Goal: Complete application form

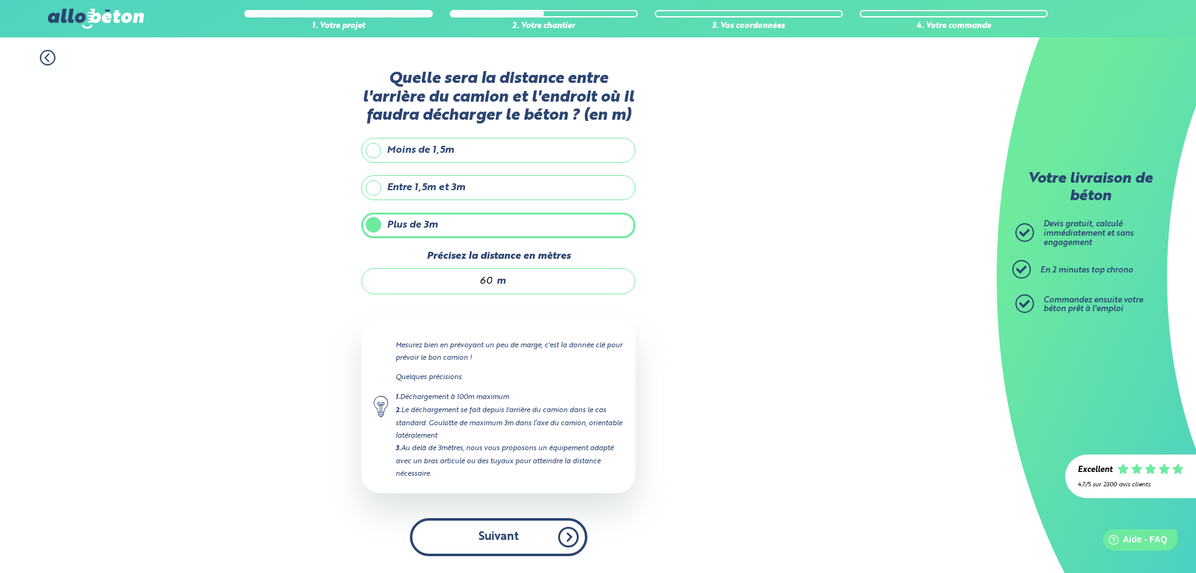
click at [504, 528] on button "Suivant" at bounding box center [499, 537] width 178 height 38
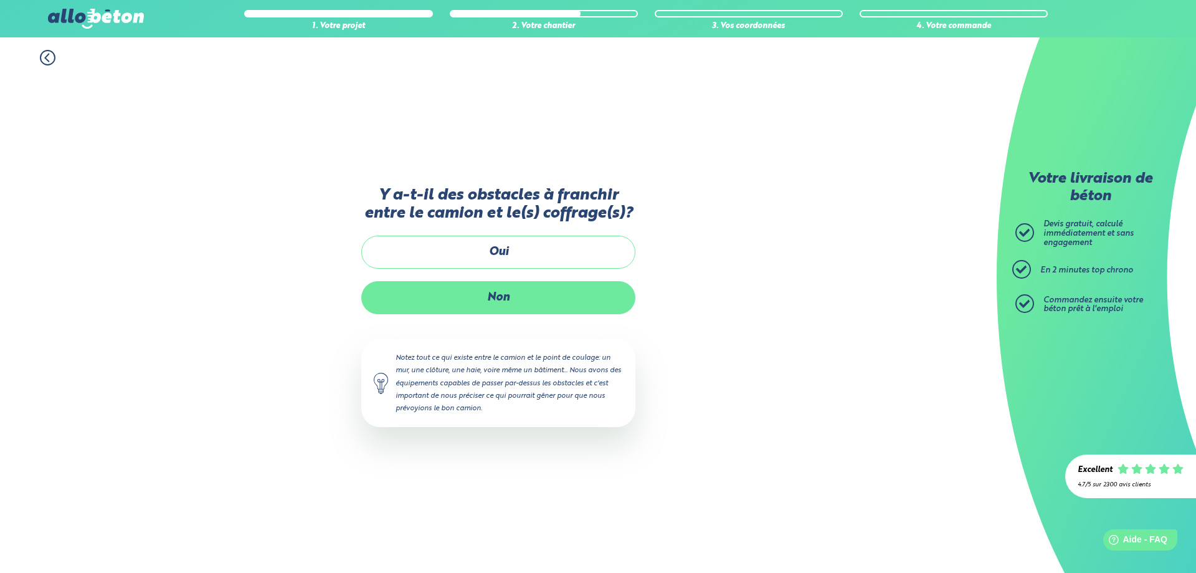
click at [508, 298] on label "Non" at bounding box center [498, 297] width 274 height 33
click at [0, 0] on input "Non" at bounding box center [0, 0] width 0 height 0
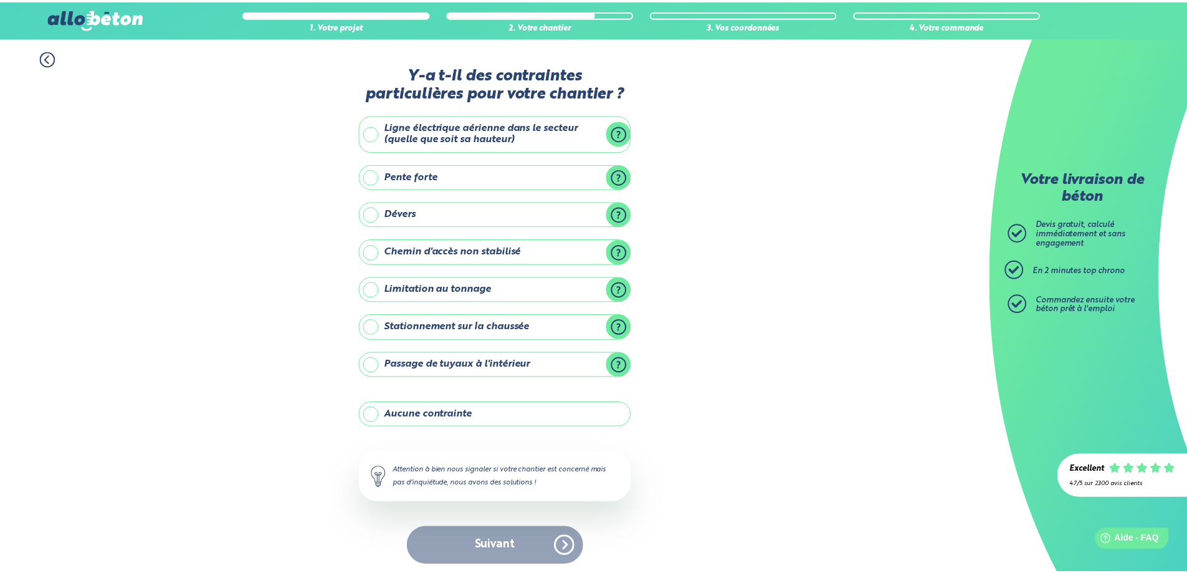
scroll to position [5, 0]
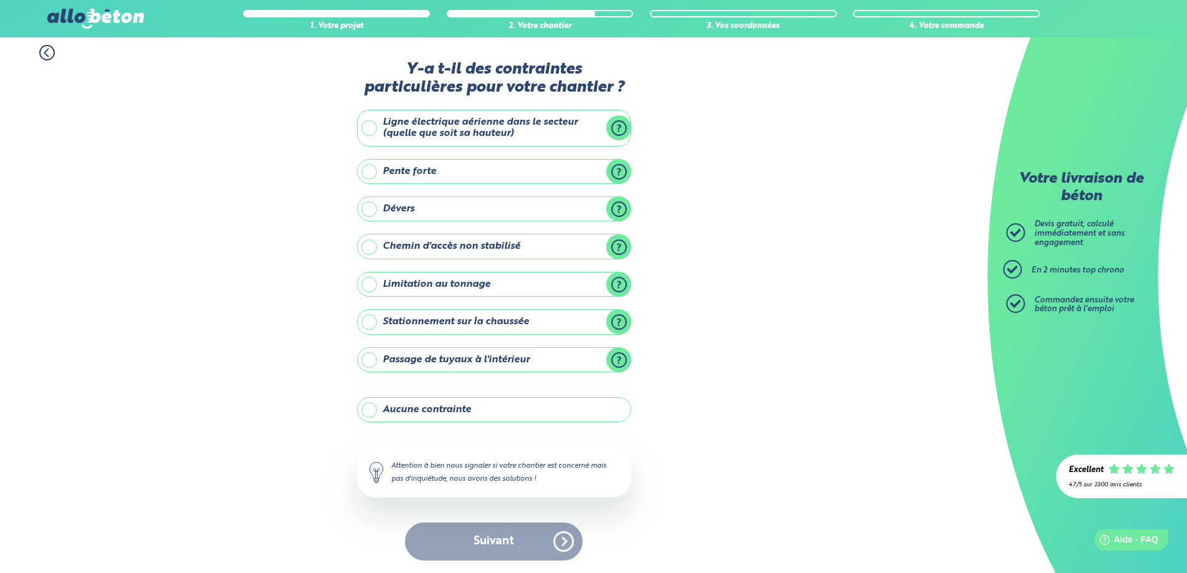
click at [426, 418] on label "Aucune contrainte" at bounding box center [494, 409] width 274 height 25
click at [0, 0] on input "Aucune contrainte" at bounding box center [0, 0] width 0 height 0
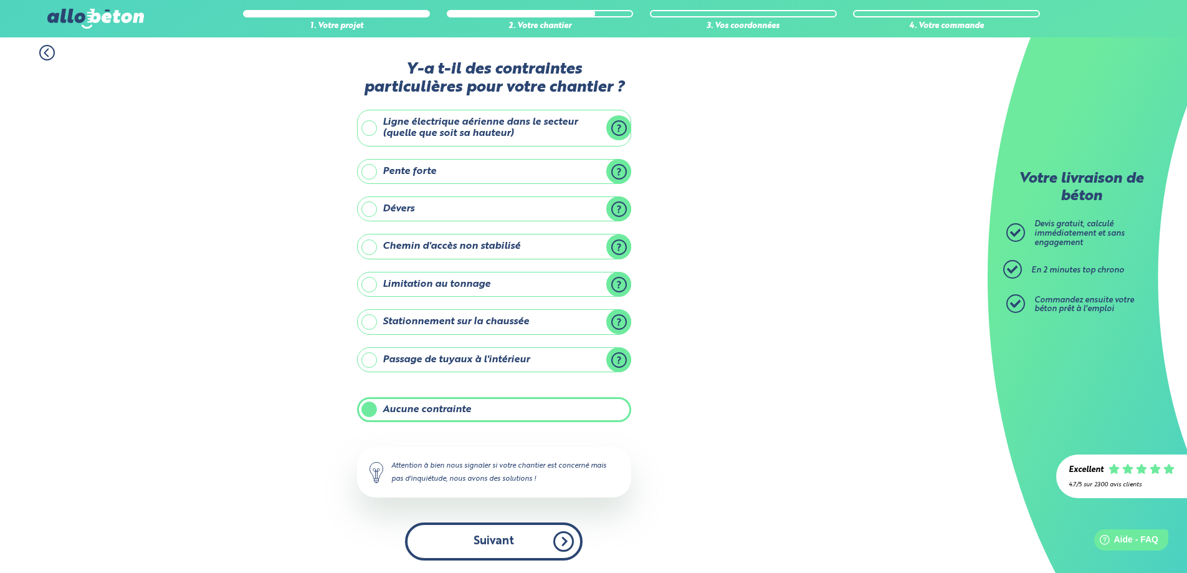
click at [497, 528] on button "Suivant" at bounding box center [494, 541] width 178 height 38
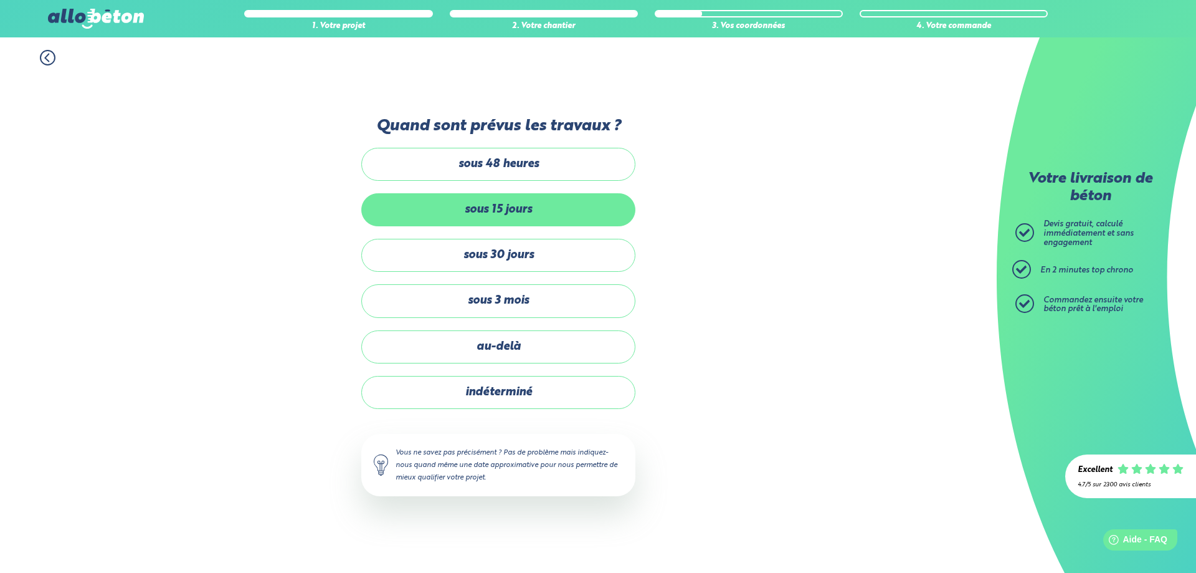
click at [484, 207] on label "sous 15 jours" at bounding box center [498, 209] width 274 height 33
click at [0, 0] on input "sous 15 jours" at bounding box center [0, 0] width 0 height 0
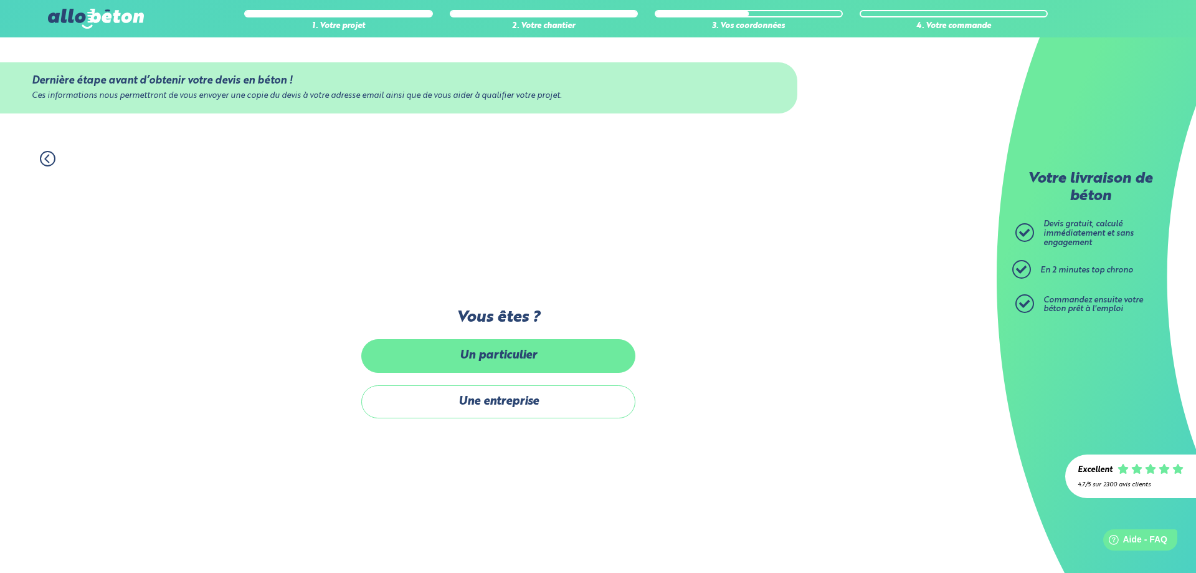
click at [500, 359] on label "Un particulier" at bounding box center [498, 355] width 274 height 33
click at [0, 0] on input "Un particulier" at bounding box center [0, 0] width 0 height 0
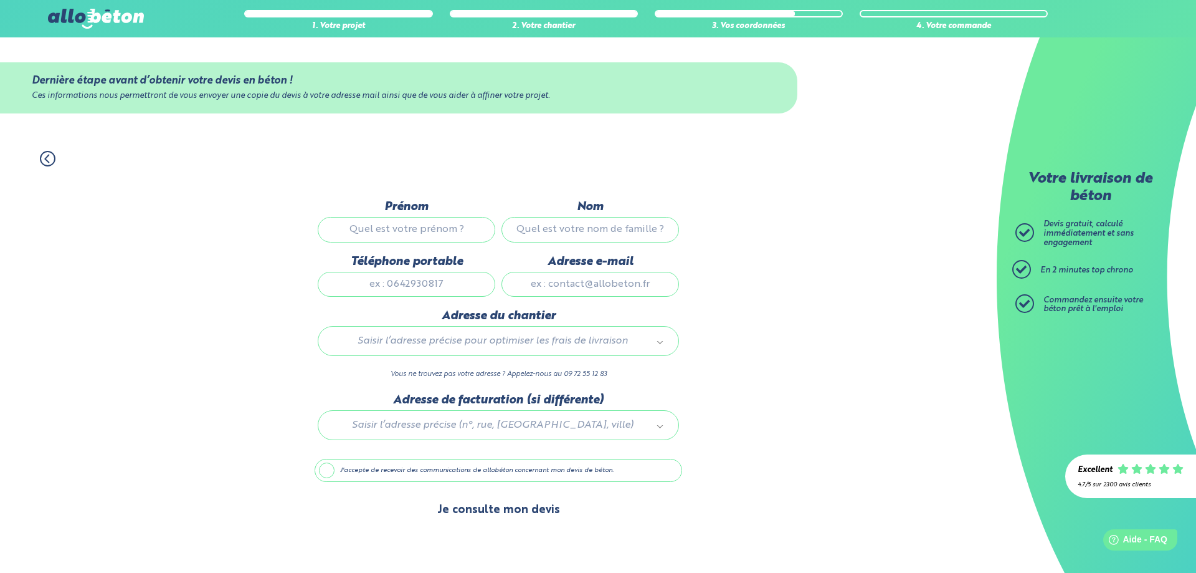
click at [497, 513] on button "Je consulte mon devis" at bounding box center [499, 510] width 148 height 32
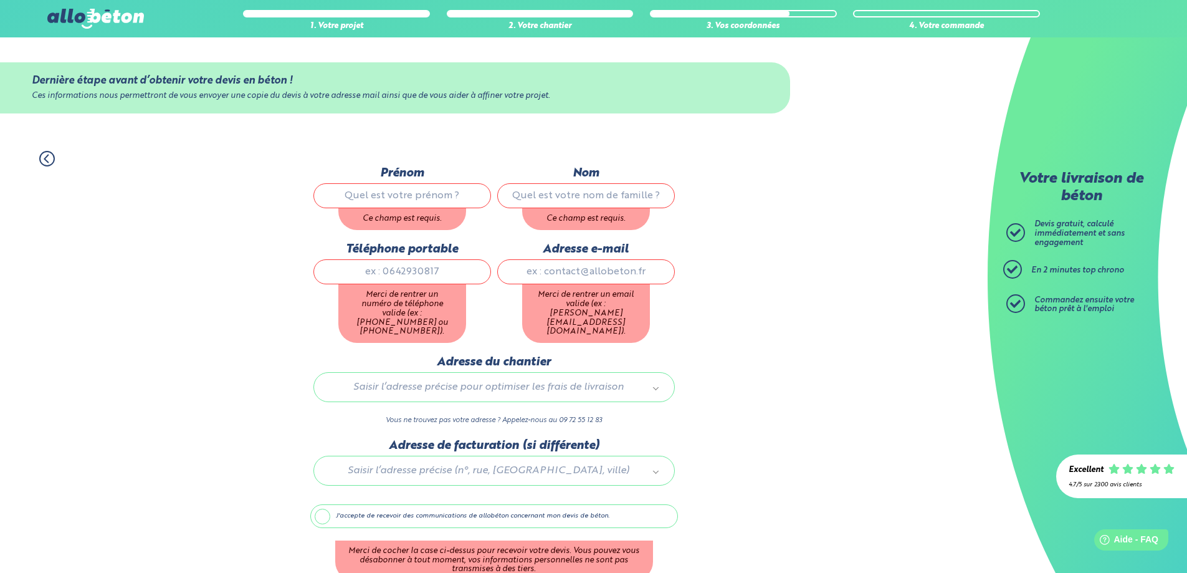
click at [403, 184] on input "Prénom" at bounding box center [402, 195] width 178 height 25
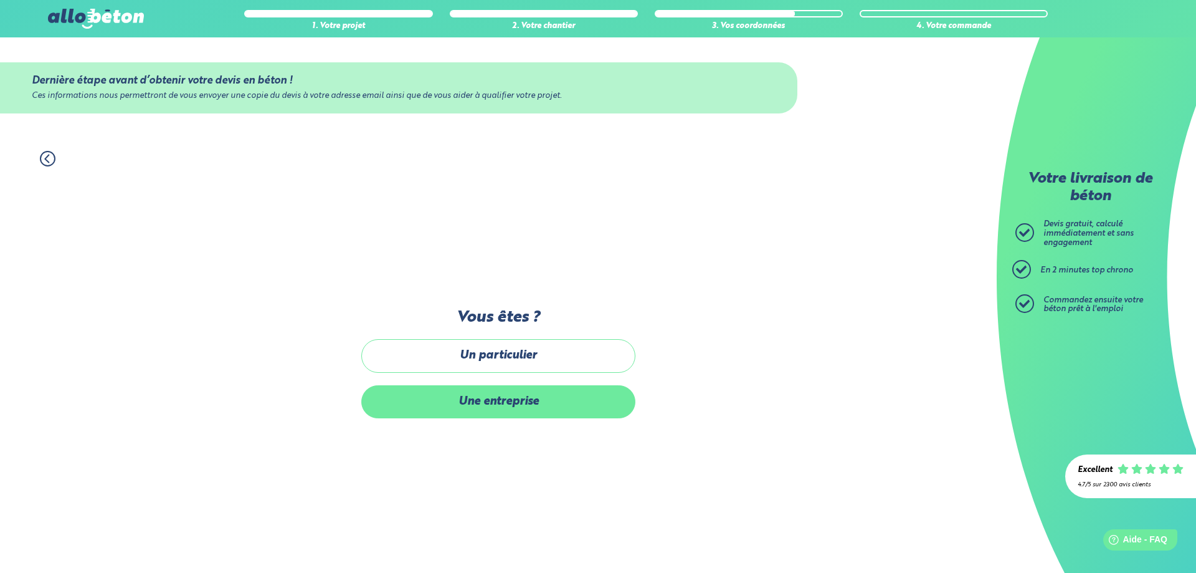
click at [539, 411] on label "Une entreprise" at bounding box center [498, 401] width 274 height 33
click at [0, 0] on input "Une entreprise" at bounding box center [0, 0] width 0 height 0
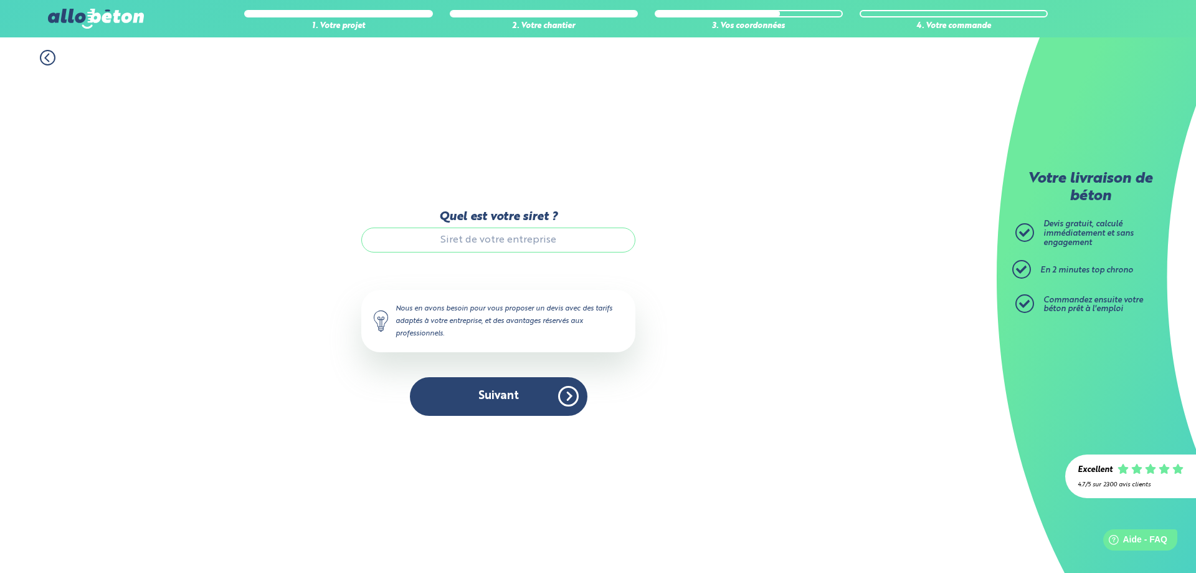
click at [444, 242] on input "Quel est votre siret ?" at bounding box center [498, 239] width 274 height 25
click at [502, 242] on input "Quel est votre siret ?" at bounding box center [498, 239] width 274 height 25
paste input "947 709 135 00018"
click at [474, 230] on input "947 709 135 00018" at bounding box center [498, 239] width 274 height 25
click at [477, 232] on input "947 709 135 00018" at bounding box center [498, 239] width 274 height 25
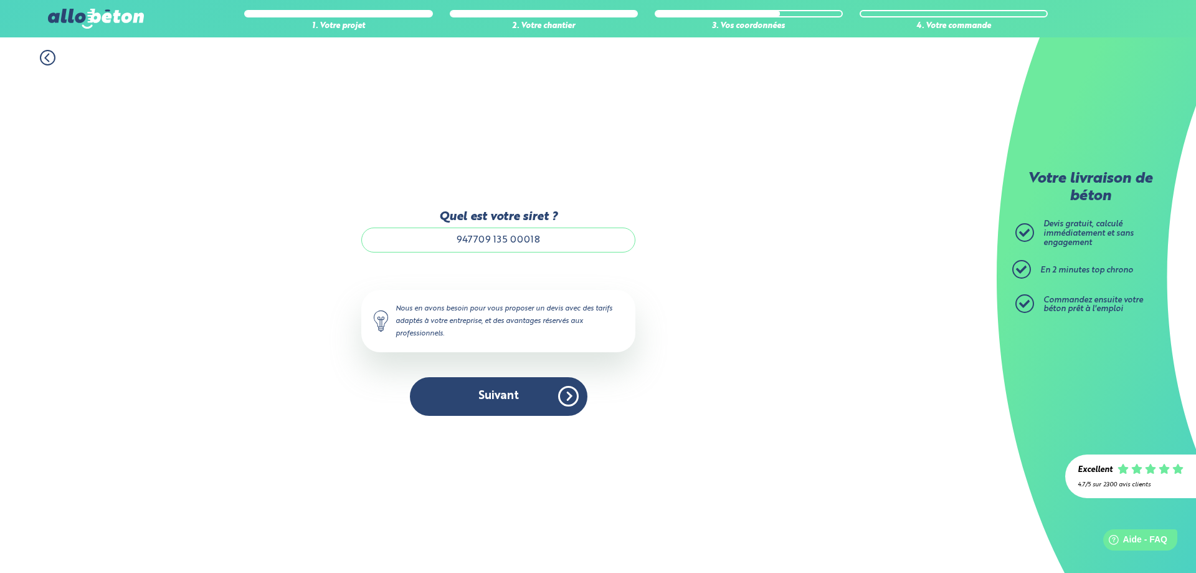
click at [495, 239] on input "947709 135 00018" at bounding box center [498, 239] width 274 height 25
click at [510, 237] on input "947709135 00018" at bounding box center [498, 239] width 274 height 25
type input "94770913500018"
click at [505, 401] on button "Suivant" at bounding box center [499, 396] width 178 height 38
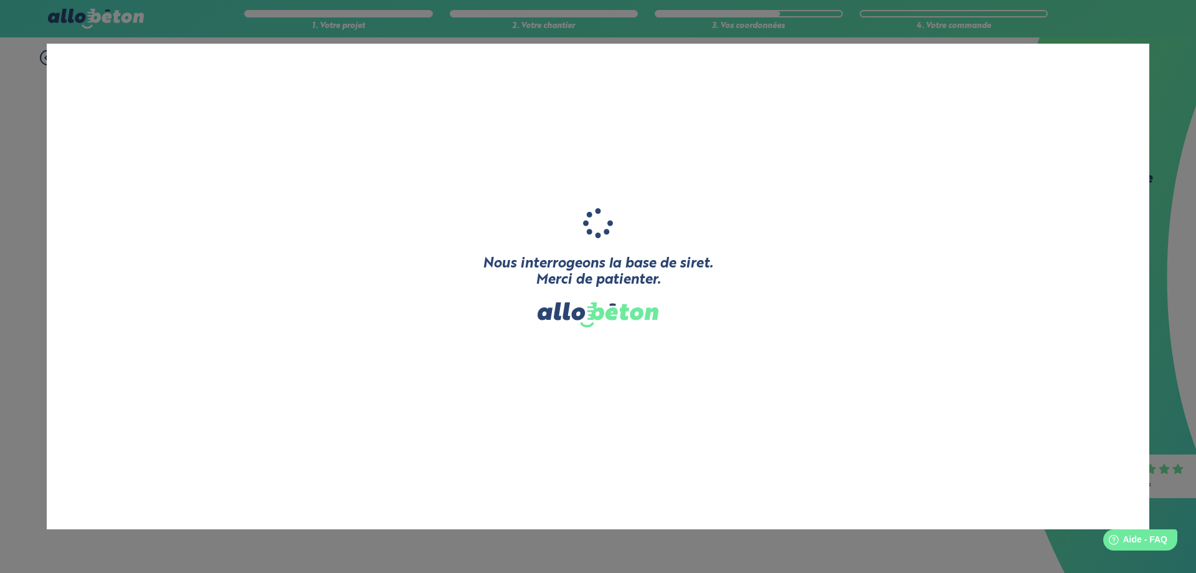
type input "[ND]"
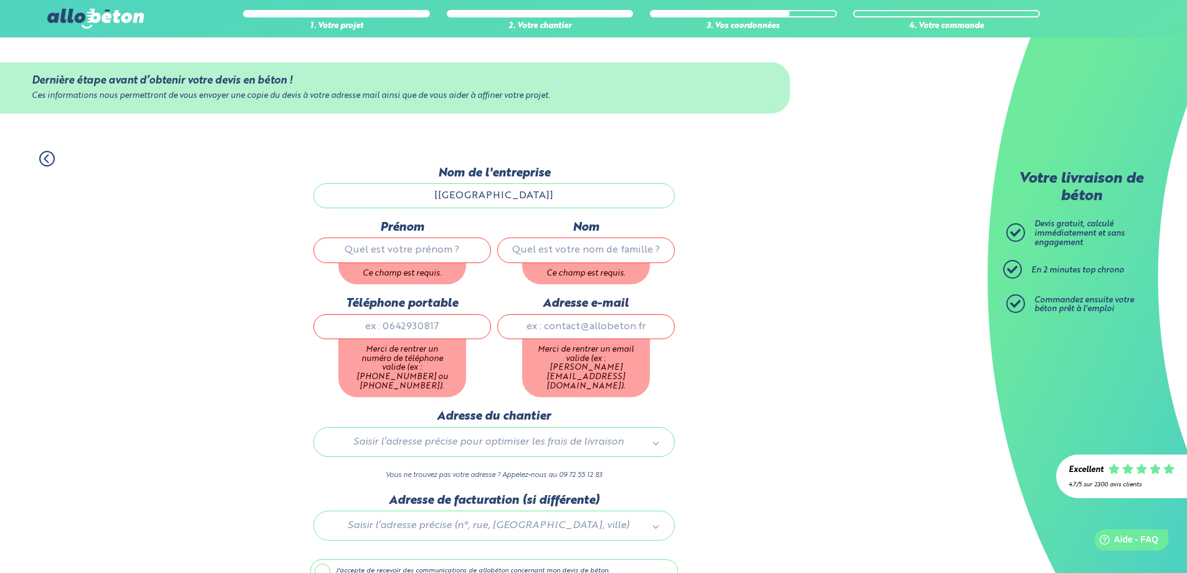
click at [452, 189] on input "[ND]" at bounding box center [493, 195] width 361 height 25
click at [460, 193] on input "[ND]" at bounding box center [493, 195] width 361 height 25
click at [551, 193] on input "[ND]" at bounding box center [493, 195] width 361 height 25
click at [399, 251] on input "Prénom" at bounding box center [402, 249] width 178 height 25
type input "Mohammed"
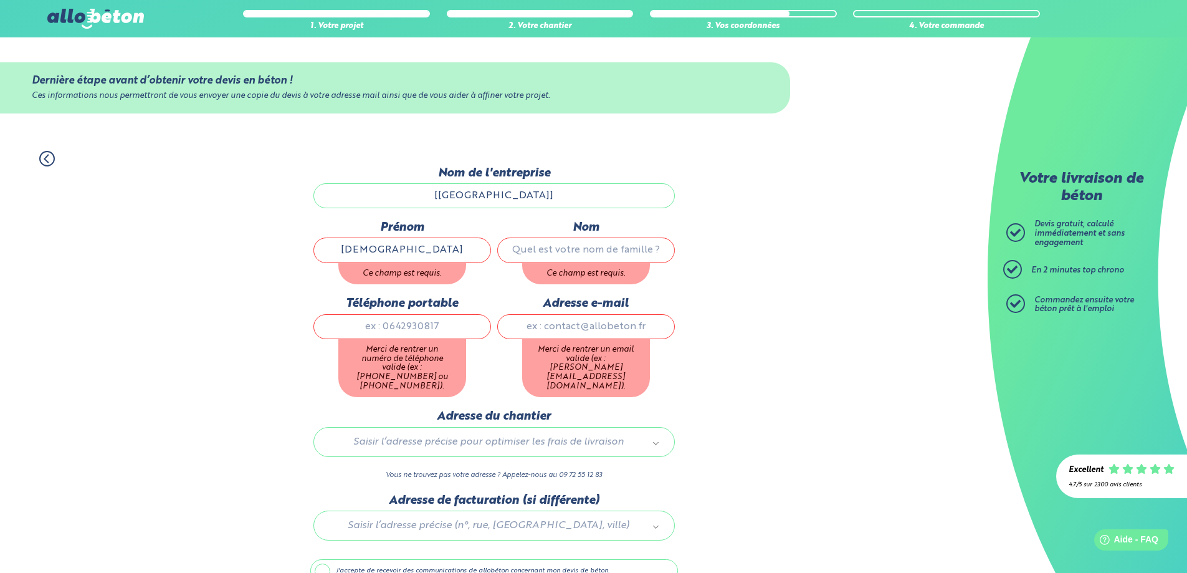
type input "CHIADMI"
type input "0757574307"
type input "A2P.renov@gmail.com"
type input "BUREAU"
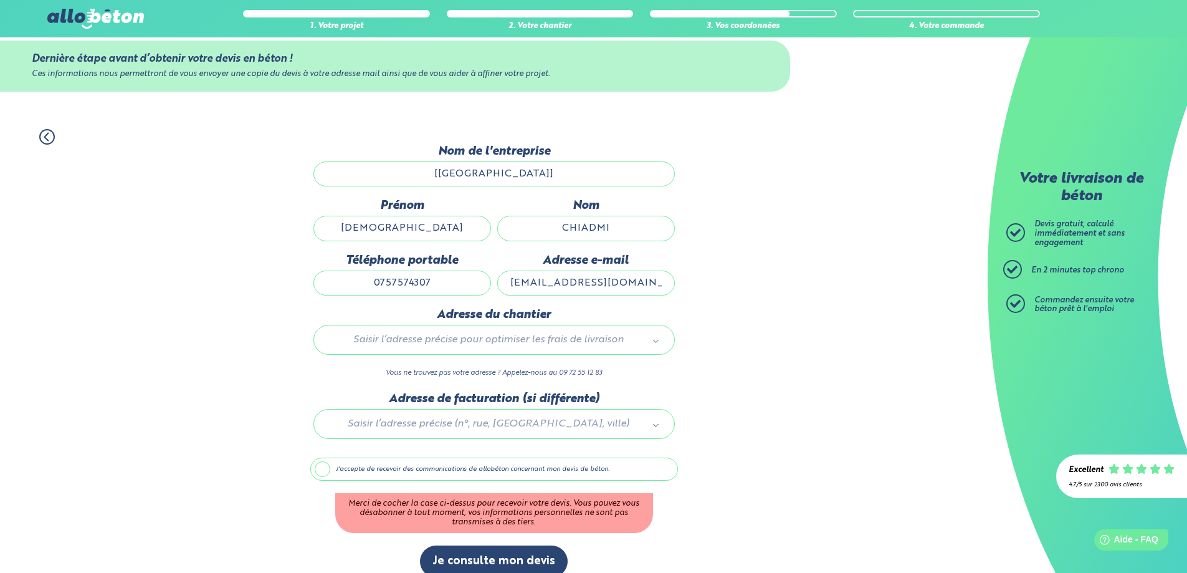
scroll to position [39, 0]
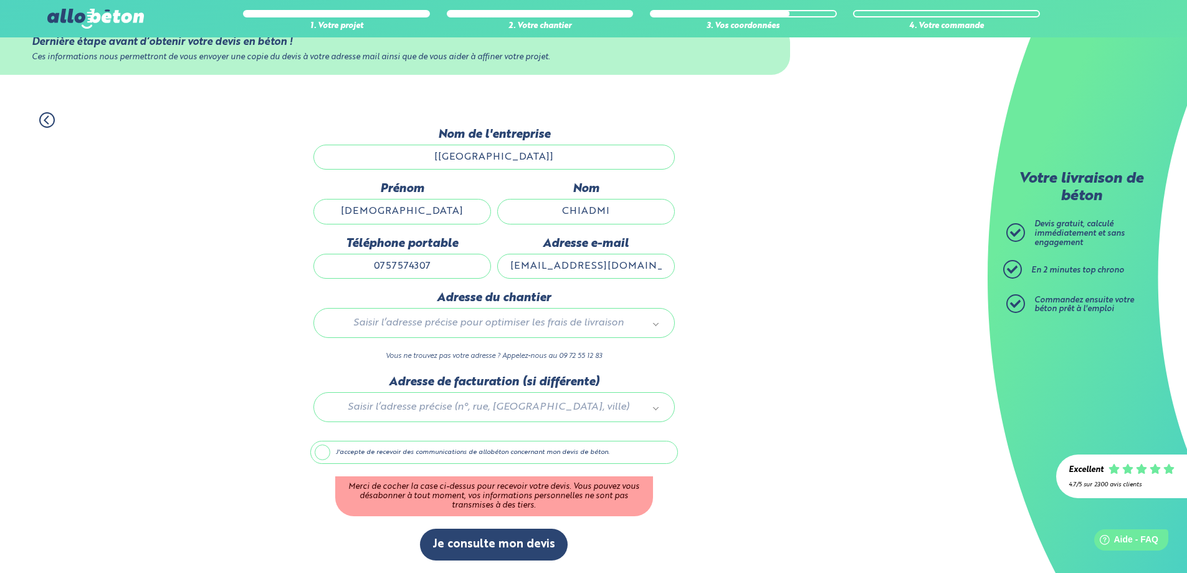
click at [488, 401] on div at bounding box center [494, 404] width 368 height 59
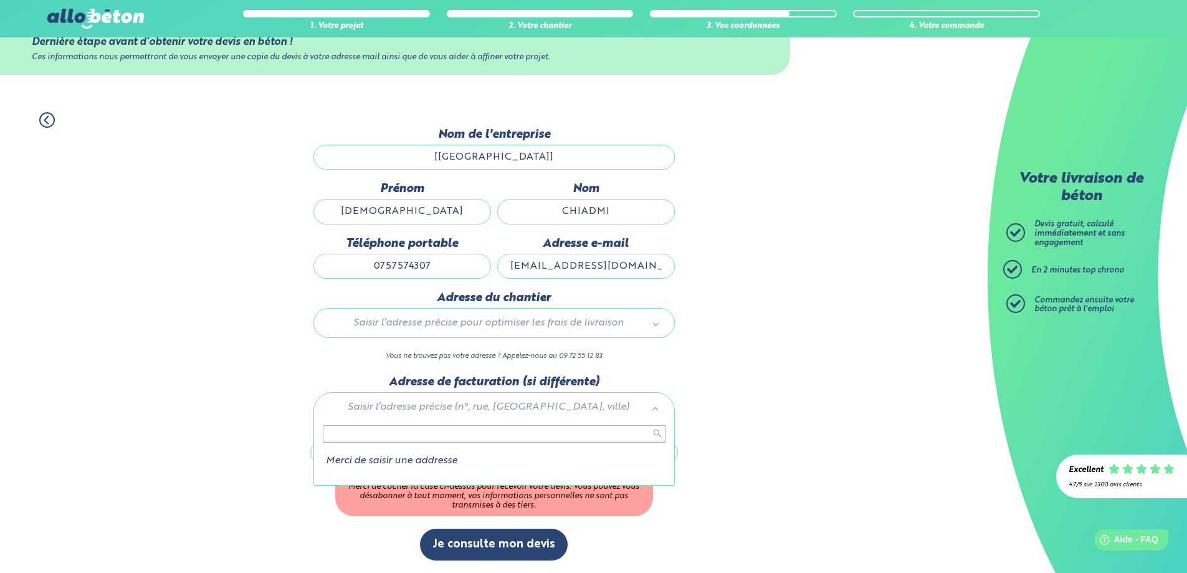
click at [386, 436] on input "text" at bounding box center [494, 433] width 343 height 17
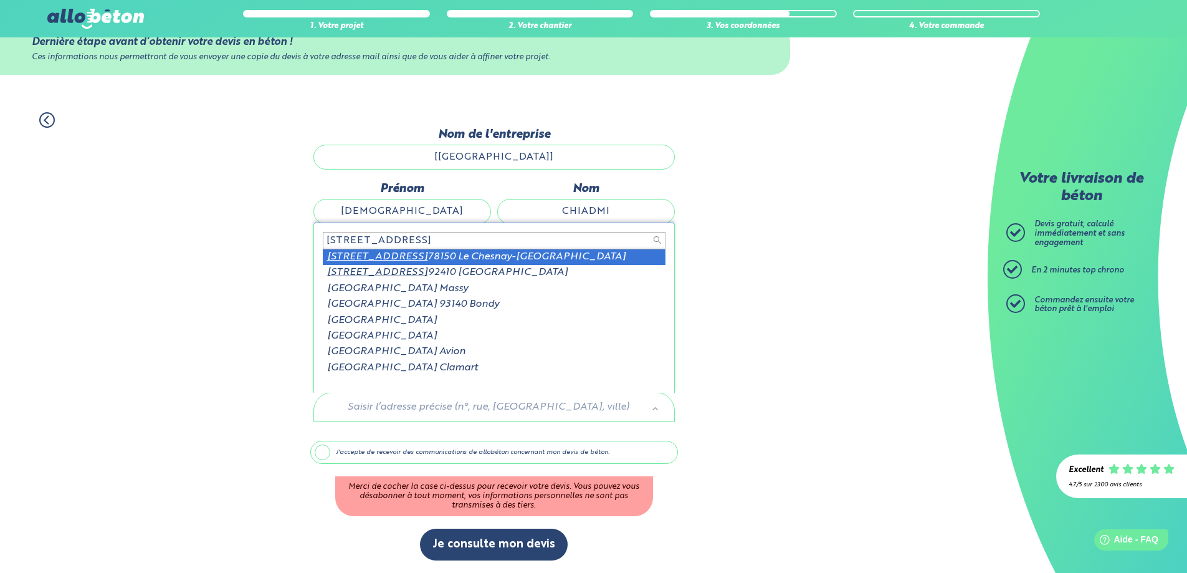
type input "163 rue de versailles"
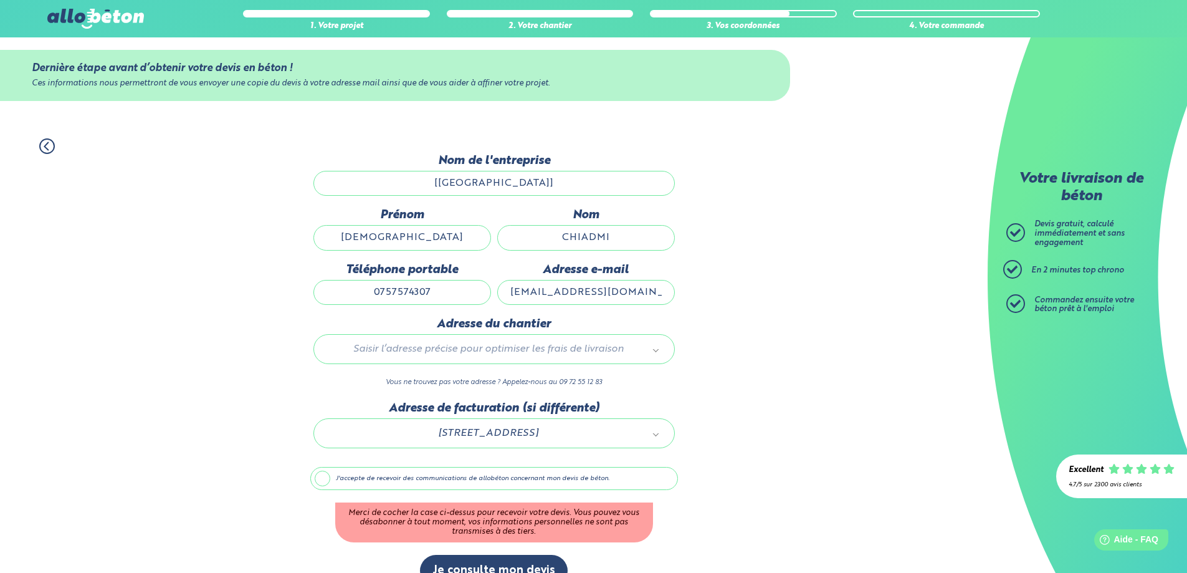
scroll to position [0, 0]
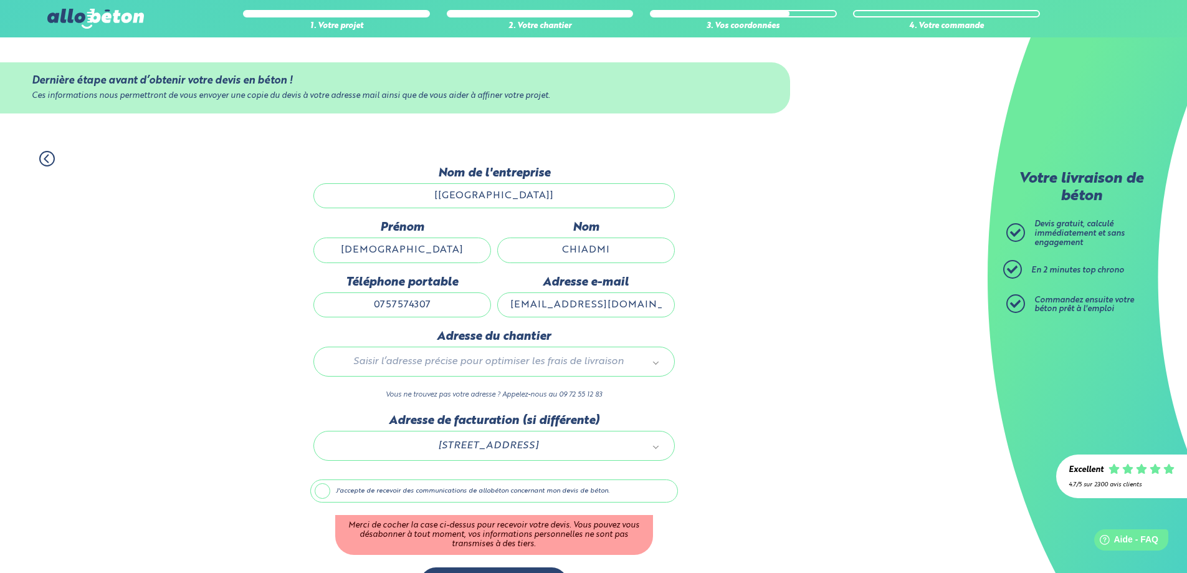
click at [475, 205] on input "[ND]" at bounding box center [493, 195] width 361 height 25
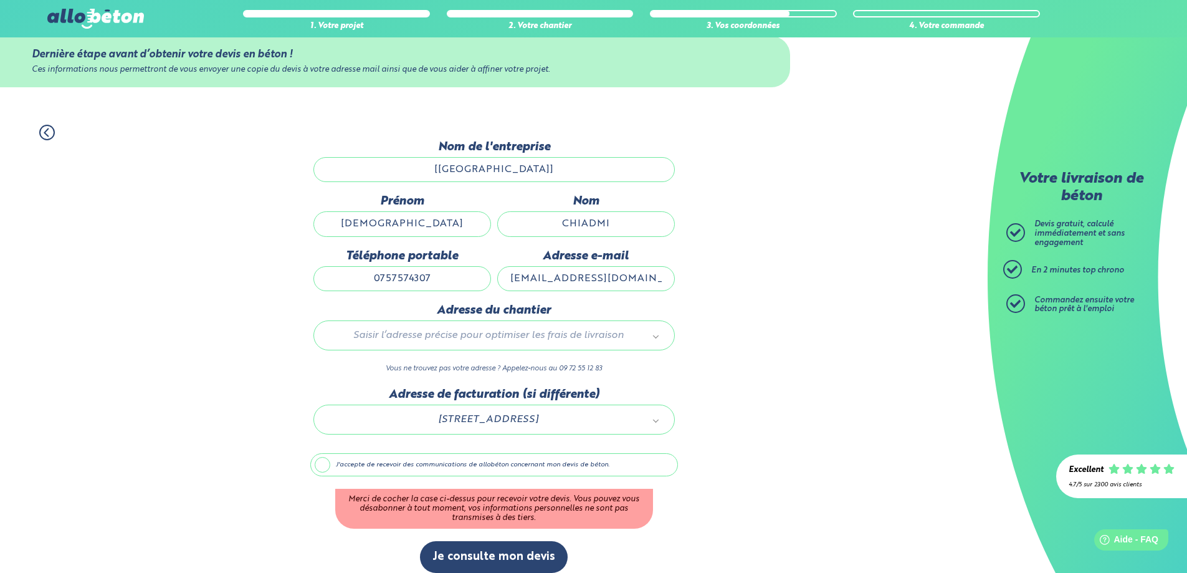
scroll to position [39, 0]
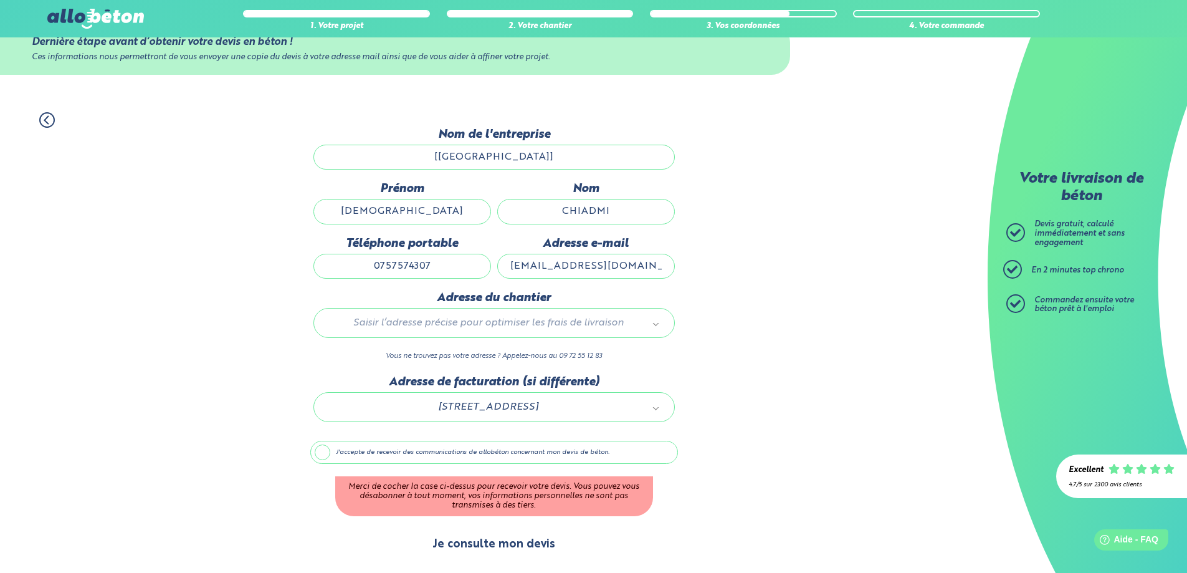
click at [465, 541] on button "Je consulte mon devis" at bounding box center [494, 544] width 148 height 32
click at [316, 456] on label "J'accepte de recevoir des communications de allobéton concernant mon devis de b…" at bounding box center [494, 453] width 368 height 24
click at [0, 0] on input "J'accepte de recevoir des communications de allobéton concernant mon devis de b…" at bounding box center [0, 0] width 0 height 0
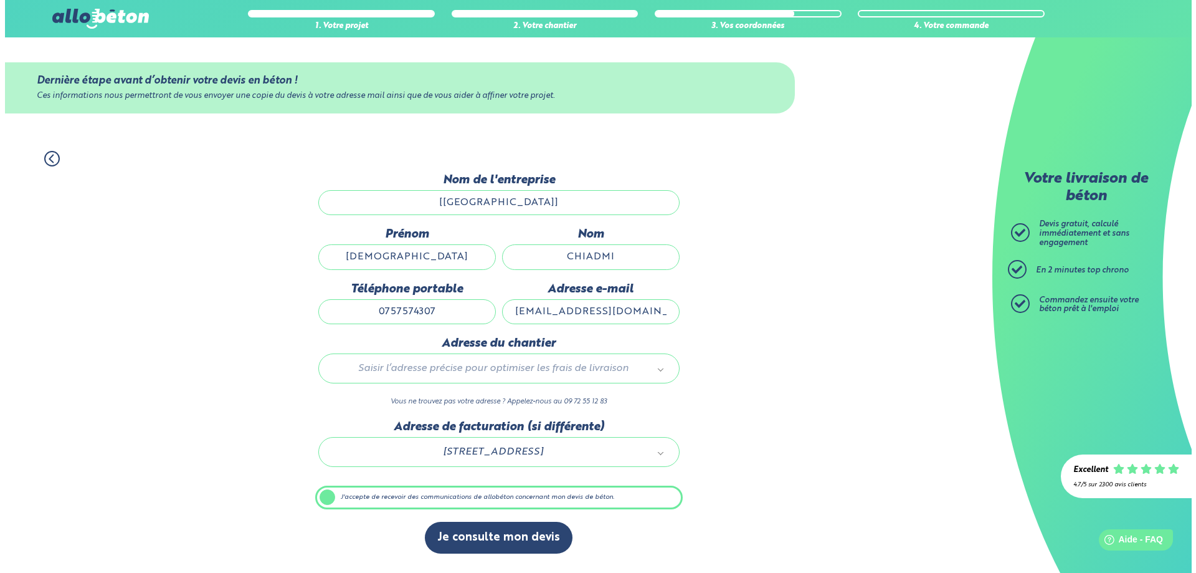
scroll to position [0, 0]
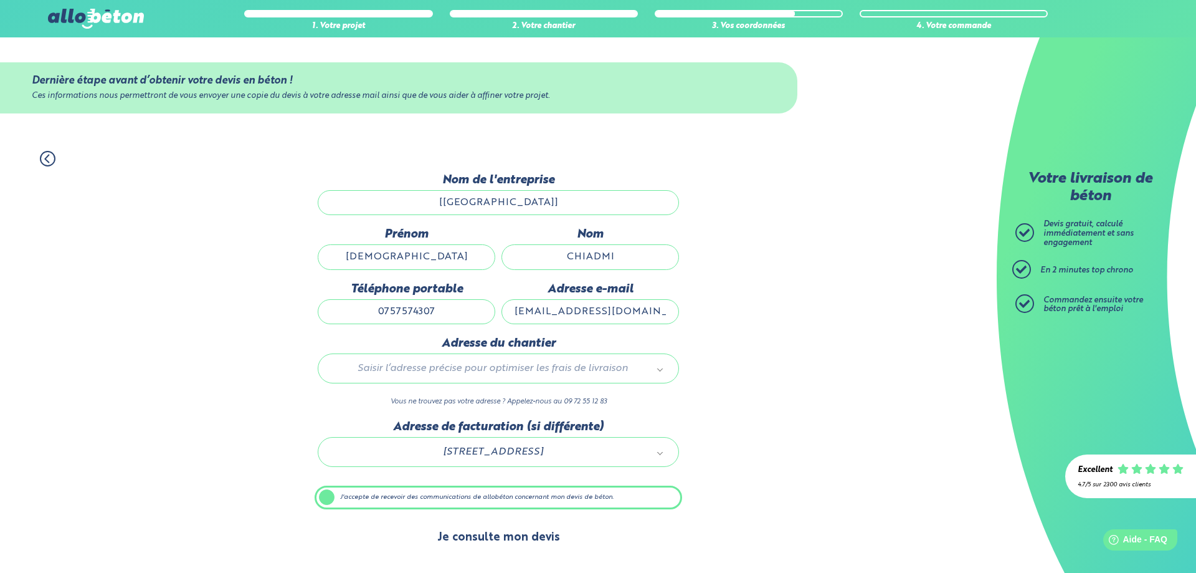
click at [494, 541] on button "Je consulte mon devis" at bounding box center [499, 538] width 148 height 32
click at [519, 198] on input "[ND]" at bounding box center [498, 202] width 361 height 25
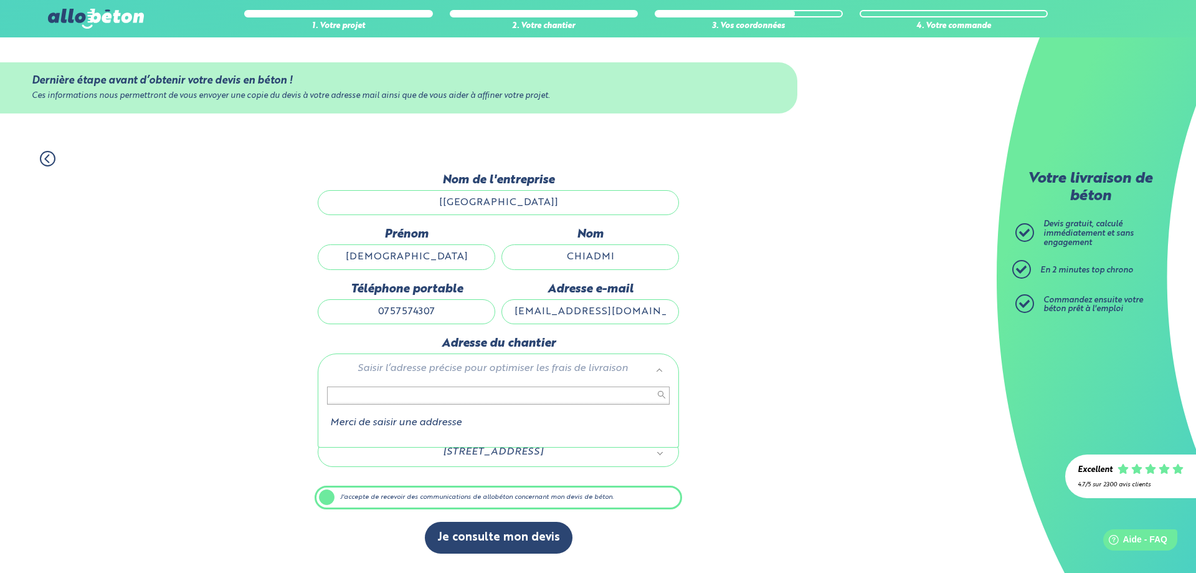
click at [378, 384] on div "Merci de saisir une addresse" at bounding box center [498, 413] width 361 height 67
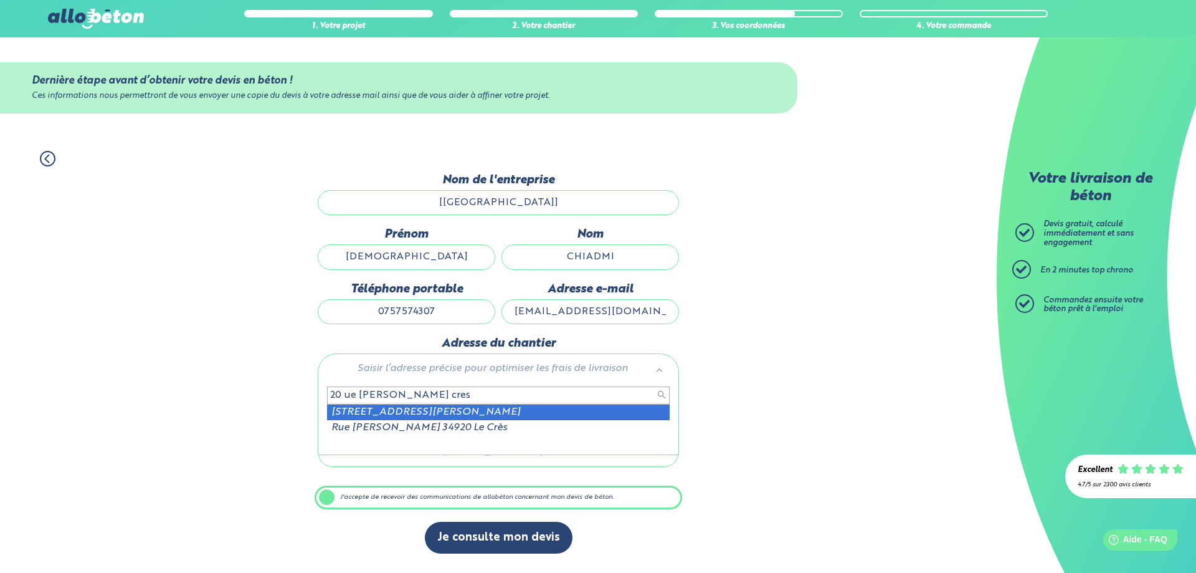
type input "20 ue michel desjouis cres"
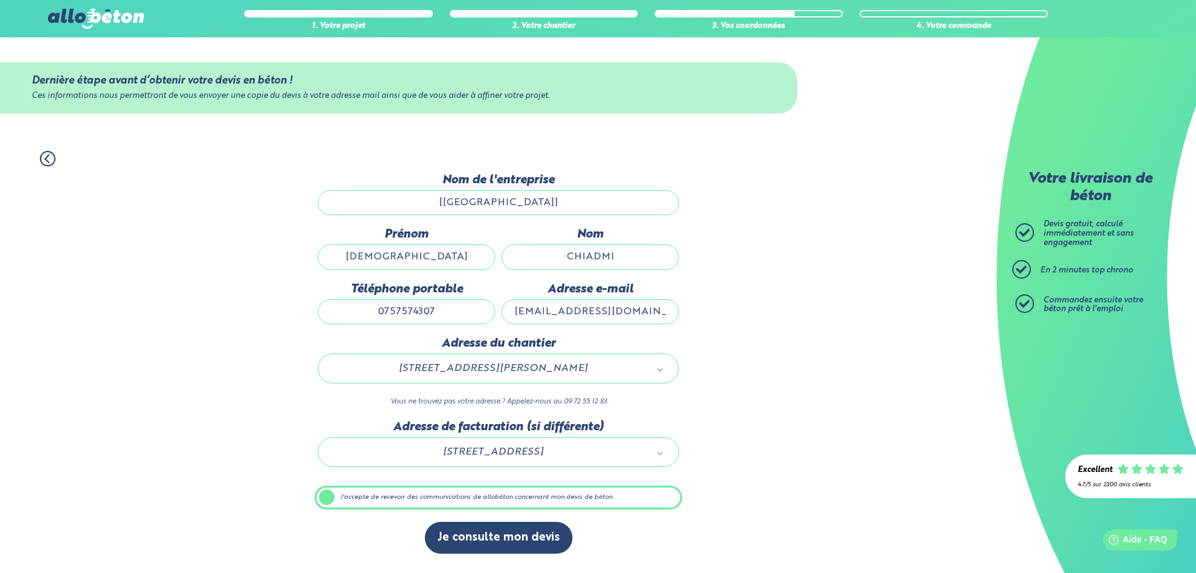
click at [828, 393] on div "1. Votre projet 2. Votre chantier 3. Vos coordonnées 4. Votre commande Dernière…" at bounding box center [498, 355] width 997 height 434
click at [759, 373] on div "1. Votre projet 2. Votre chantier 3. Vos coordonnées 4. Votre commande Dernière…" at bounding box center [498, 355] width 997 height 434
click at [522, 205] on input "[ND]" at bounding box center [498, 202] width 361 height 25
click at [647, 266] on input "CHIADMI" at bounding box center [591, 256] width 178 height 25
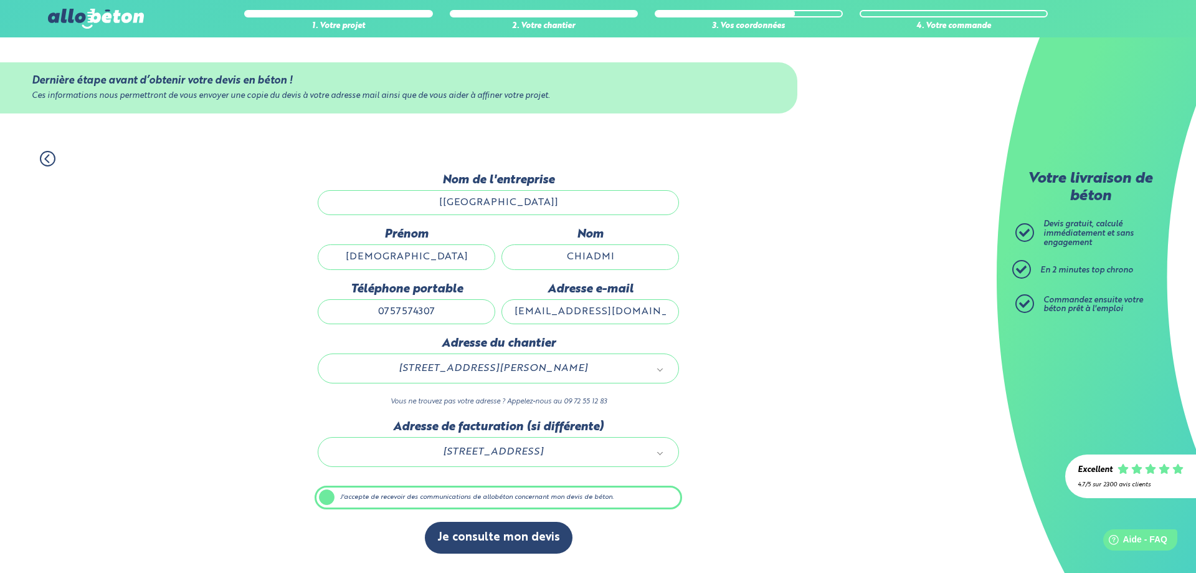
click at [804, 282] on div "1. Votre projet 2. Votre chantier 3. Vos coordonnées 4. Votre commande Dernière…" at bounding box center [498, 355] width 997 height 434
click at [40, 154] on icon at bounding box center [48, 159] width 16 height 16
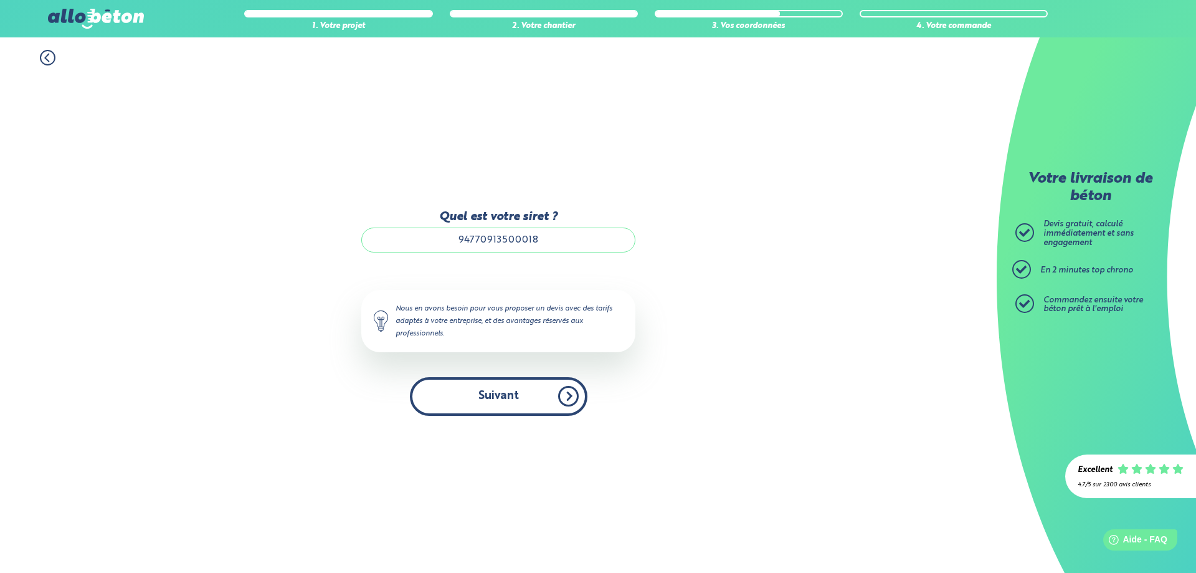
click at [488, 402] on button "Suivant" at bounding box center [499, 396] width 178 height 38
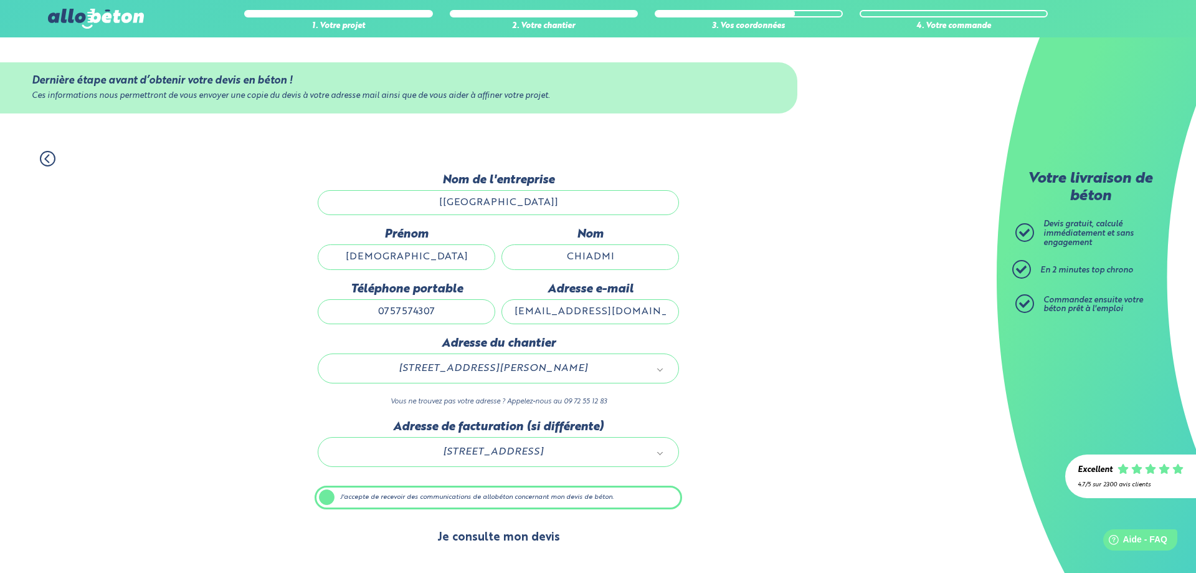
click at [479, 541] on button "Je consulte mon devis" at bounding box center [499, 538] width 148 height 32
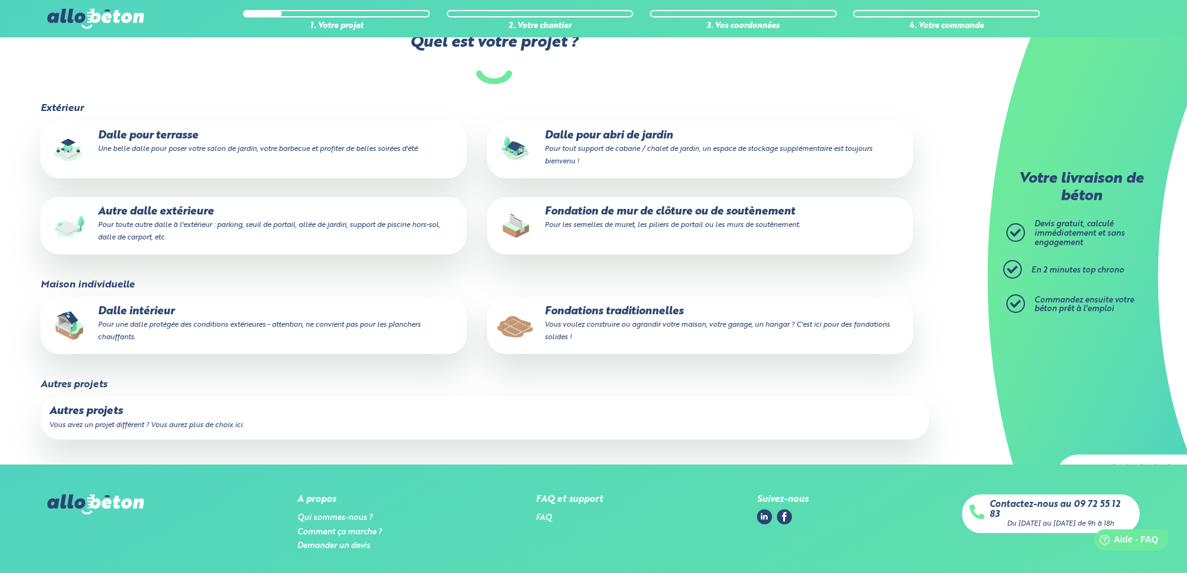
scroll to position [125, 0]
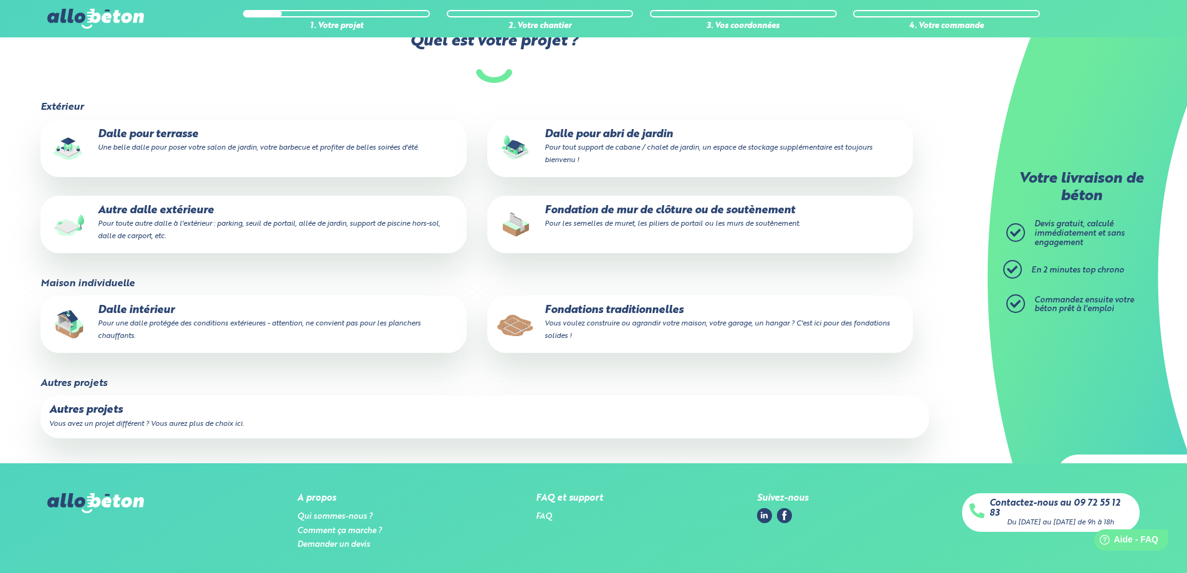
click at [95, 417] on label "Autres projets Vous avez un projet différent ? Vous aurez plus de choix ici." at bounding box center [485, 416] width 888 height 42
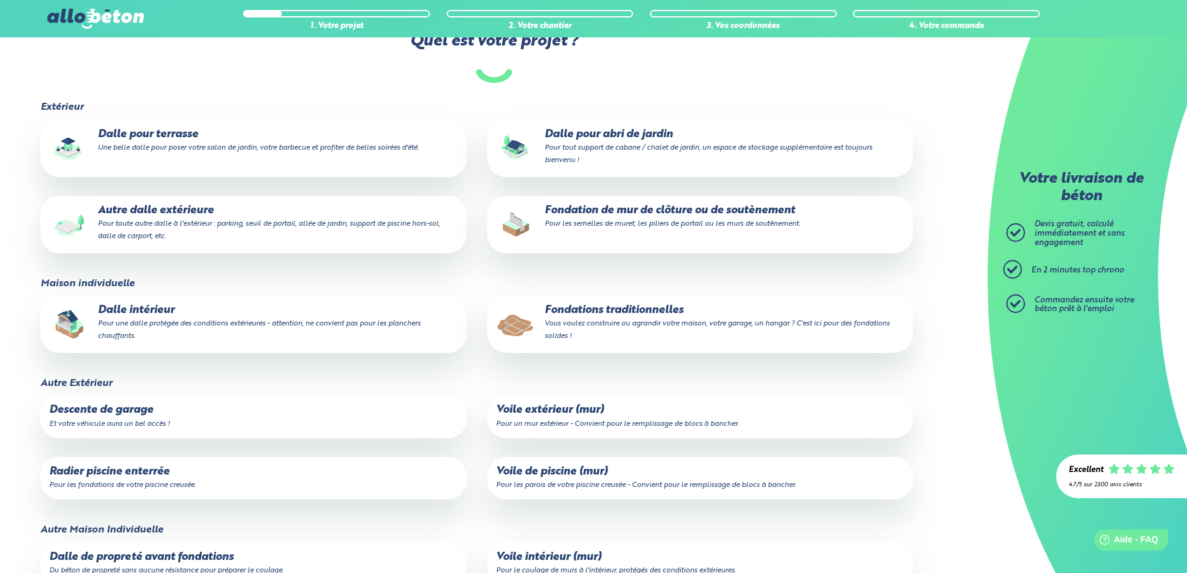
click at [562, 410] on p "Voile extérieur (mur) Pour un mur extérieur - Convient pour le remplissage de b…" at bounding box center [700, 416] width 408 height 25
click at [0, 0] on input "Voile extérieur (mur) Pour un mur extérieur - Convient pour le remplissage de b…" at bounding box center [0, 0] width 0 height 0
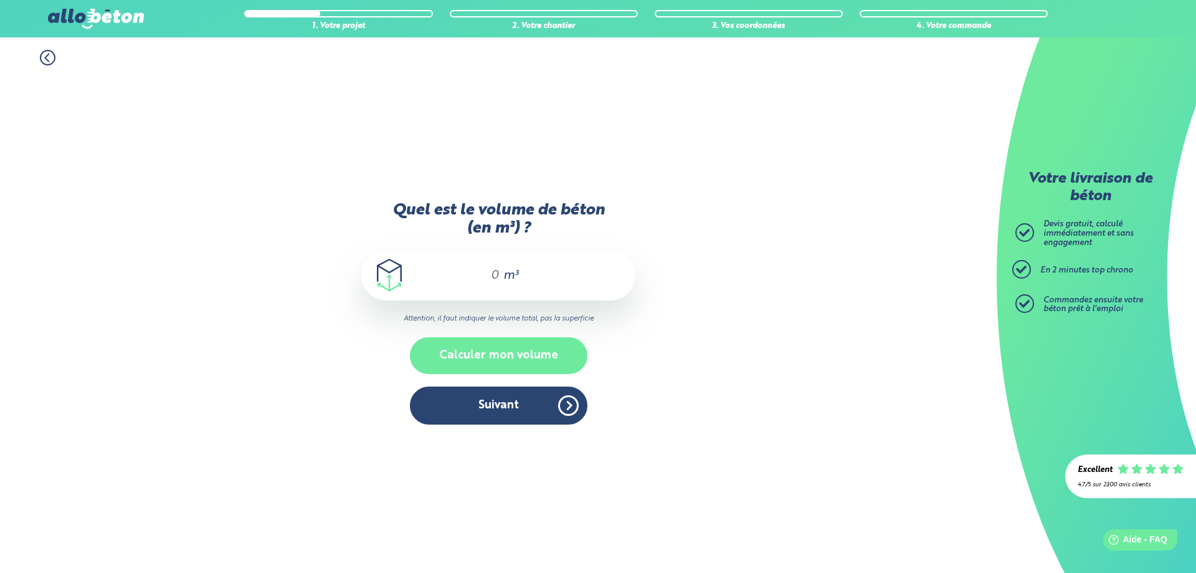
click at [516, 351] on button "Calculer mon volume" at bounding box center [499, 355] width 178 height 37
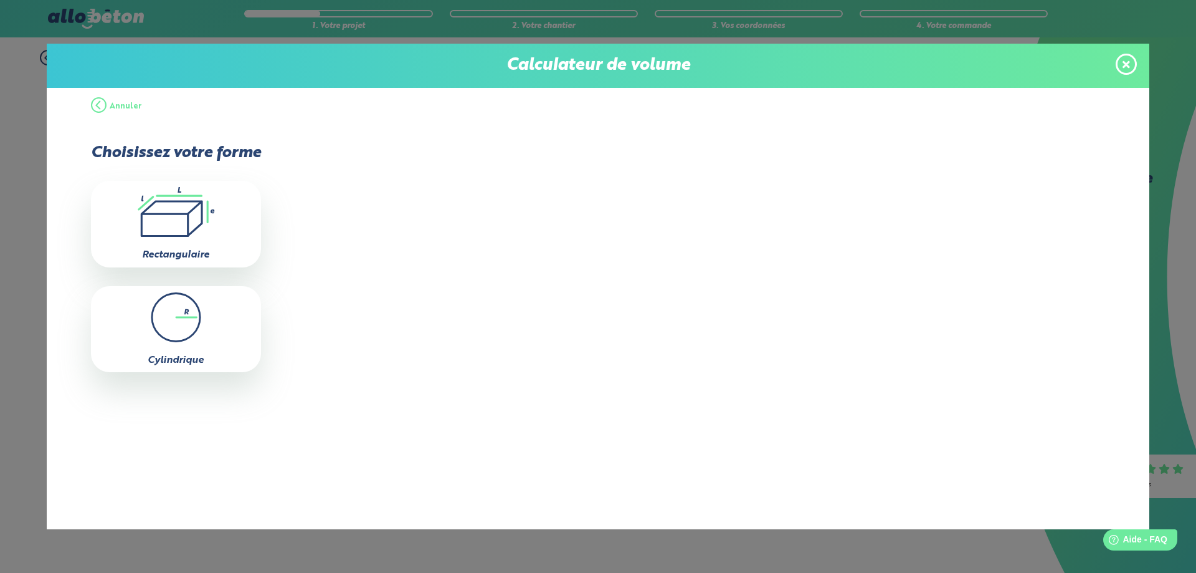
click at [1123, 60] on icon at bounding box center [1126, 64] width 7 height 11
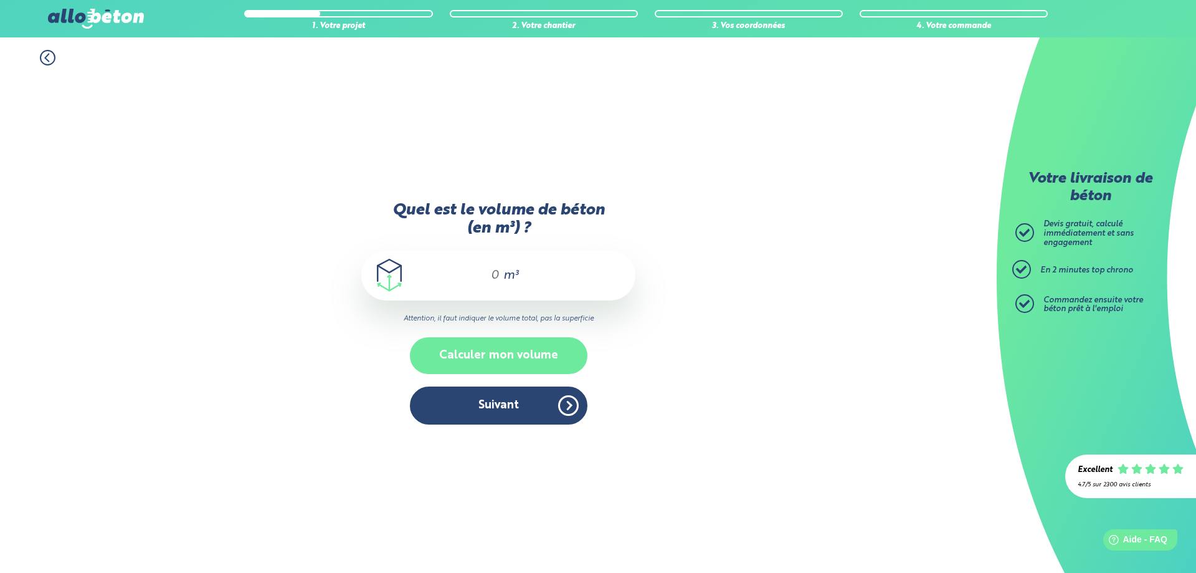
click at [466, 355] on button "Calculer mon volume" at bounding box center [499, 355] width 178 height 37
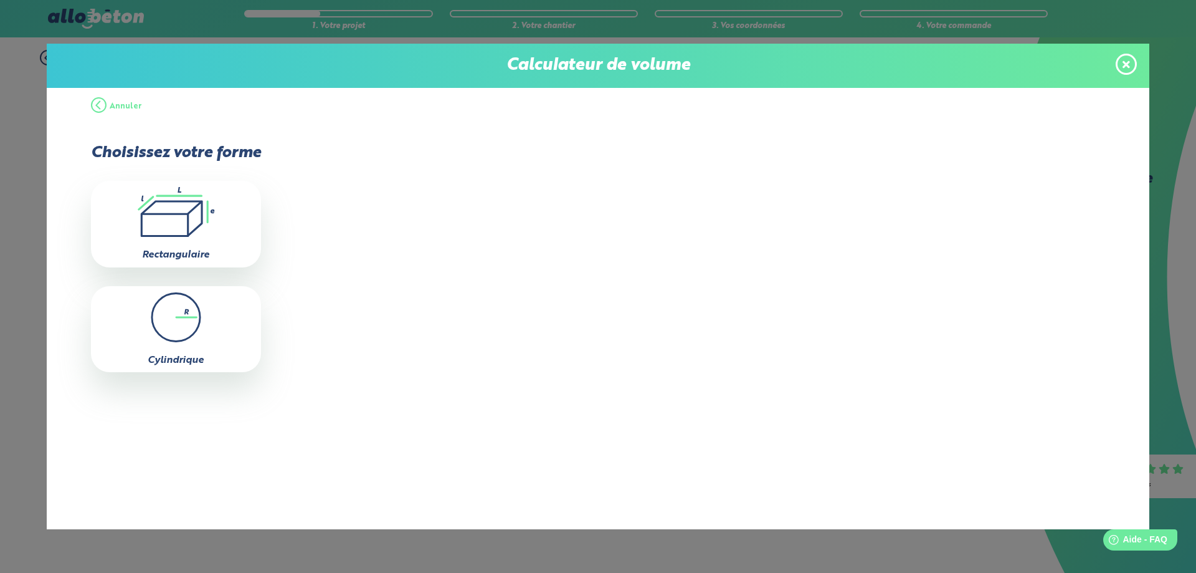
click at [1112, 64] on p "Calculateur de volume" at bounding box center [598, 65] width 1078 height 19
click at [1125, 65] on icon at bounding box center [1126, 64] width 7 height 11
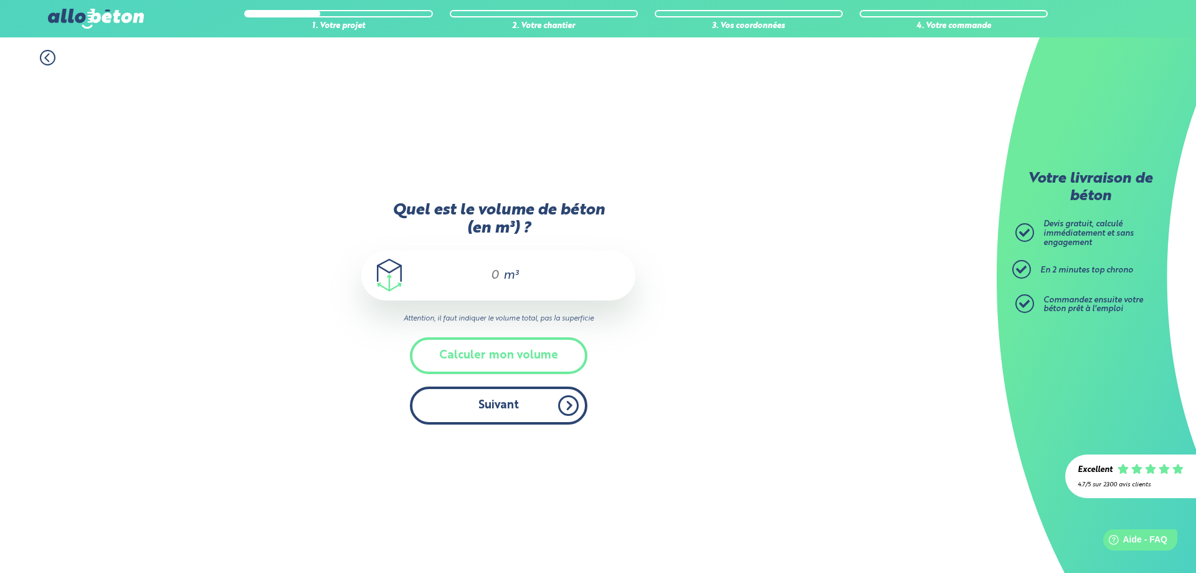
click at [482, 399] on button "Suivant" at bounding box center [499, 405] width 178 height 38
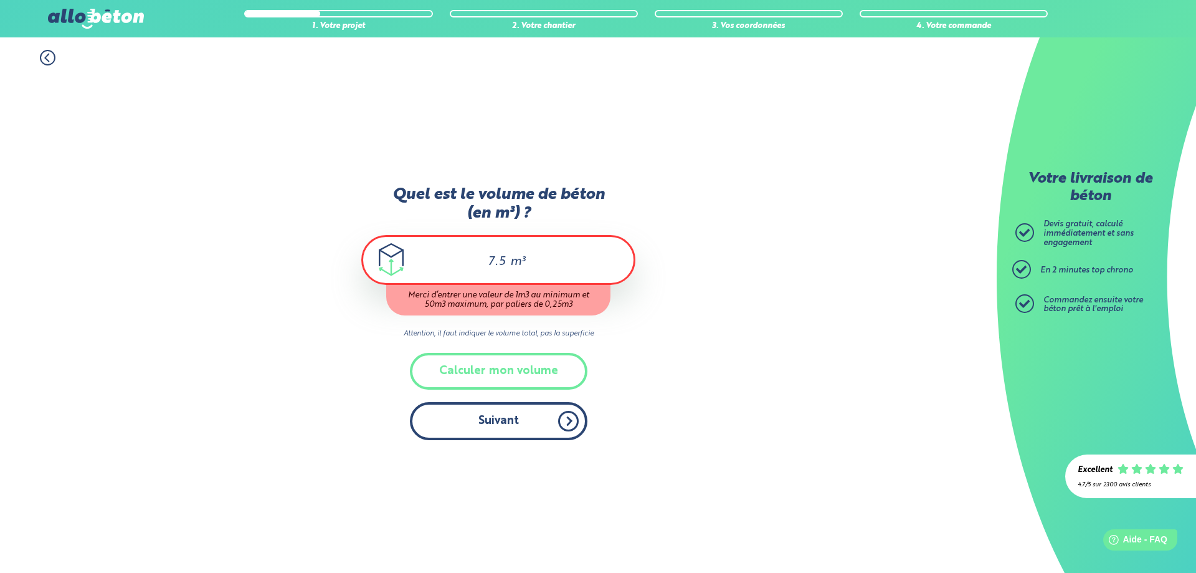
type input "7.5"
click at [485, 409] on button "Suivant" at bounding box center [499, 421] width 178 height 38
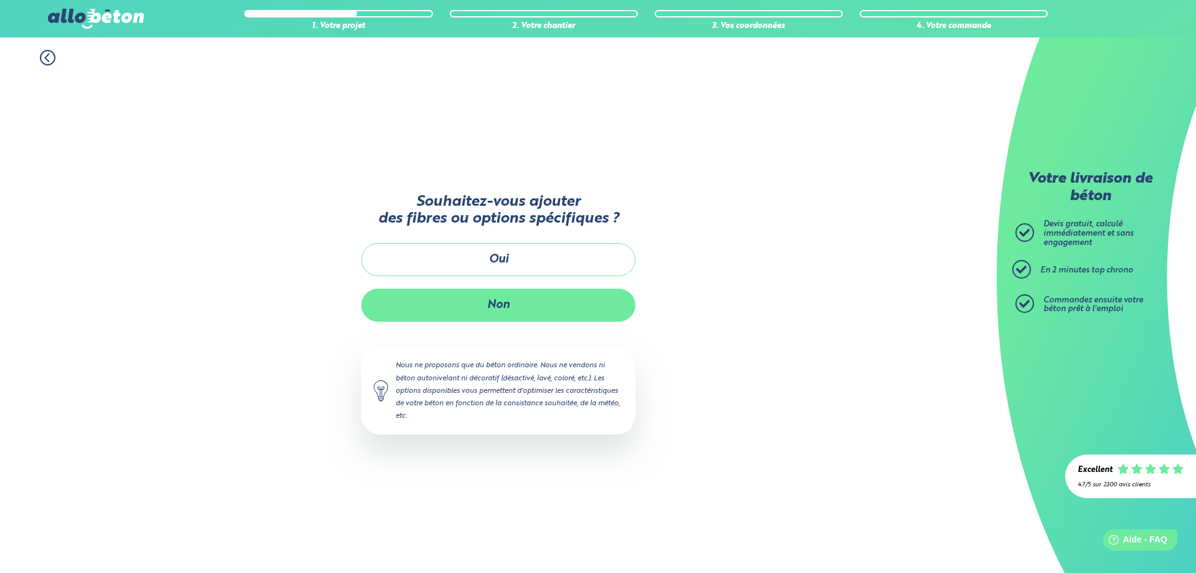
click at [522, 299] on button "Non" at bounding box center [498, 305] width 274 height 33
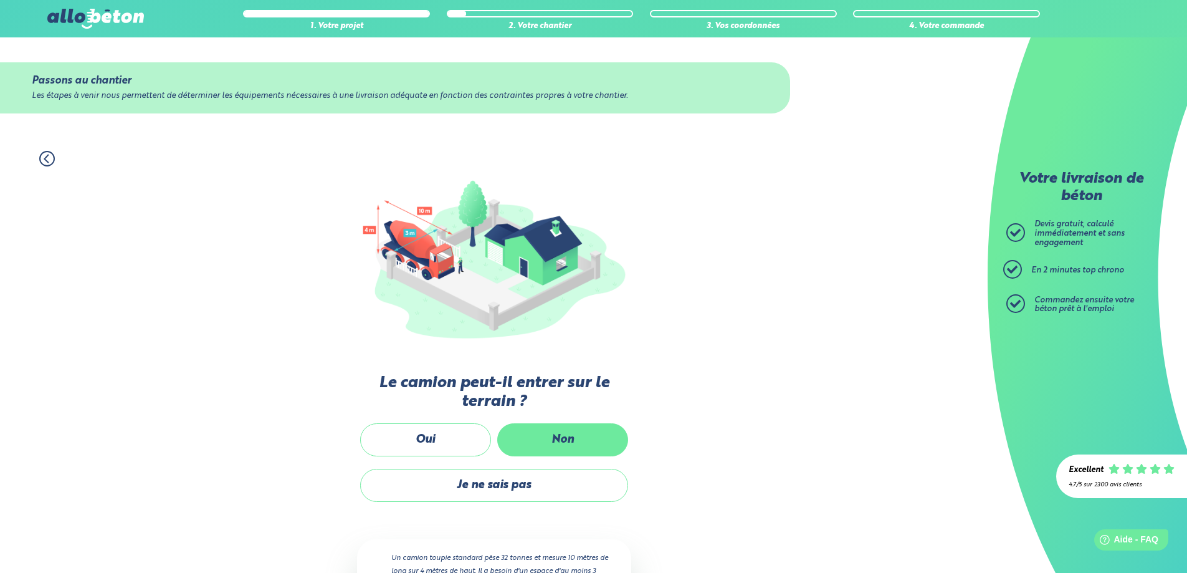
click at [546, 444] on label "Non" at bounding box center [562, 439] width 131 height 33
click at [0, 0] on input "Non" at bounding box center [0, 0] width 0 height 0
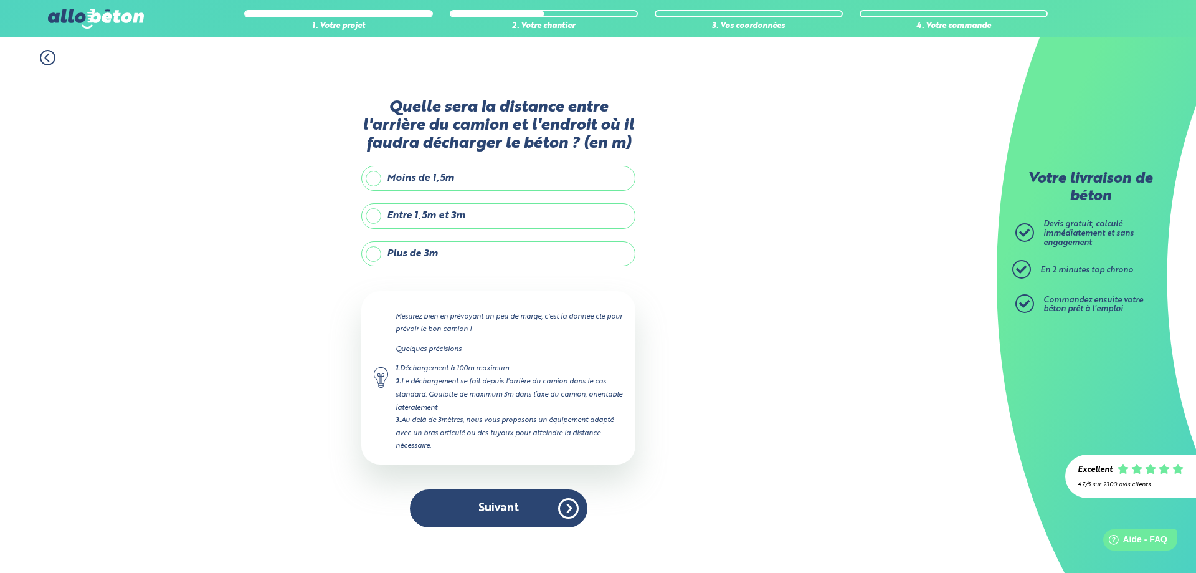
click at [371, 217] on label "Entre 1,5m et 3m" at bounding box center [498, 215] width 274 height 25
click at [0, 0] on input "Entre 1,5m et 3m" at bounding box center [0, 0] width 0 height 0
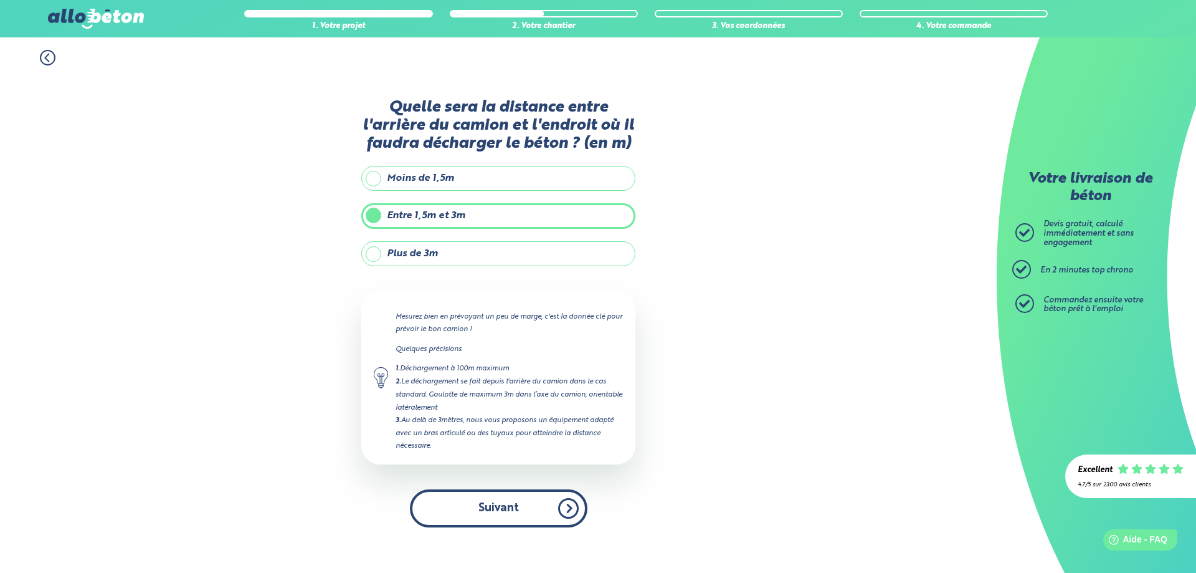
click at [569, 505] on button "Suivant" at bounding box center [499, 508] width 178 height 38
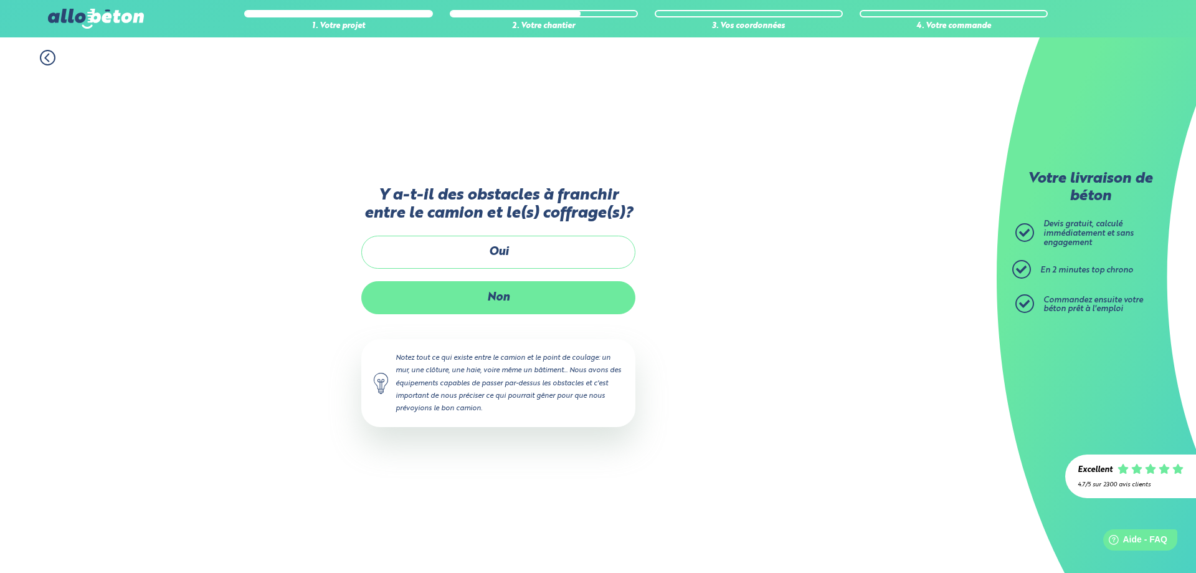
click at [497, 294] on label "Non" at bounding box center [498, 297] width 274 height 33
click at [0, 0] on input "Non" at bounding box center [0, 0] width 0 height 0
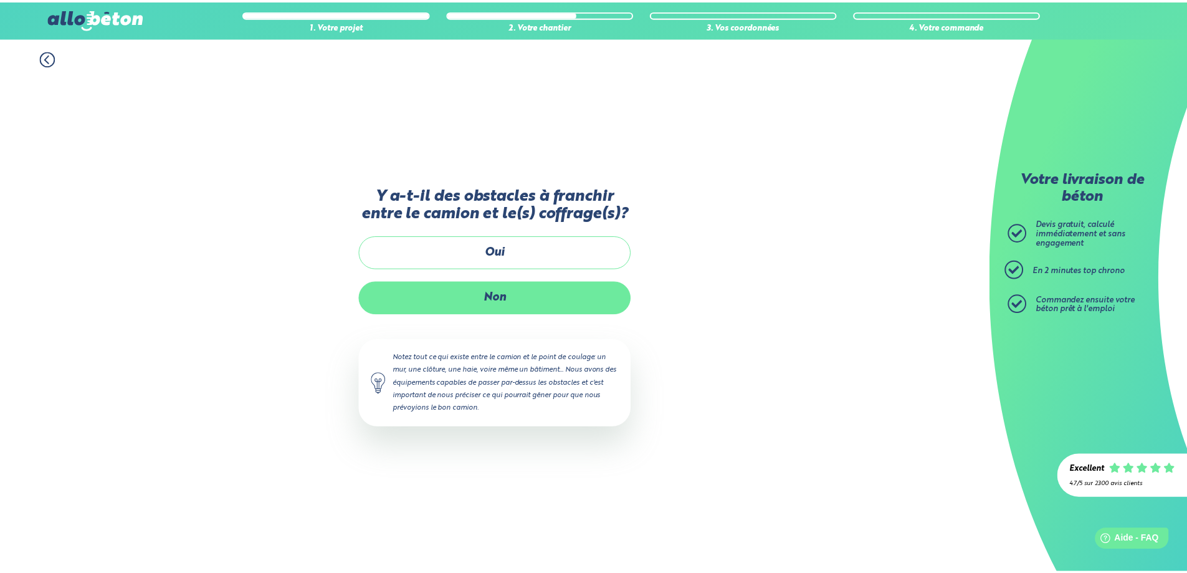
scroll to position [5, 0]
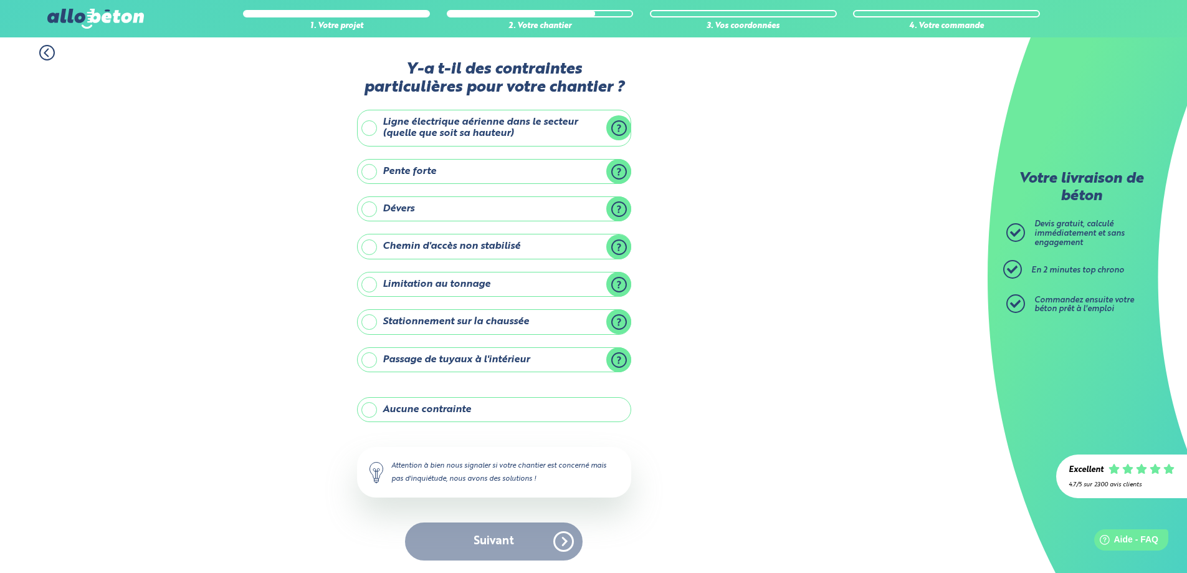
click at [375, 416] on label "Aucune contrainte" at bounding box center [494, 409] width 274 height 25
click at [0, 0] on input "Aucune contrainte" at bounding box center [0, 0] width 0 height 0
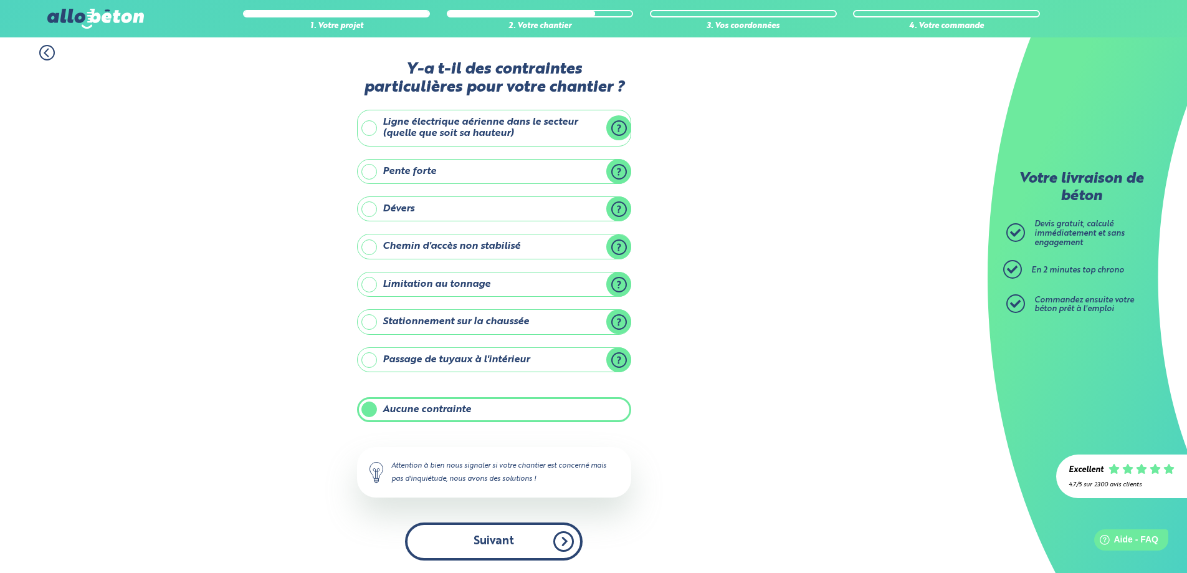
click at [518, 554] on button "Suivant" at bounding box center [494, 541] width 178 height 38
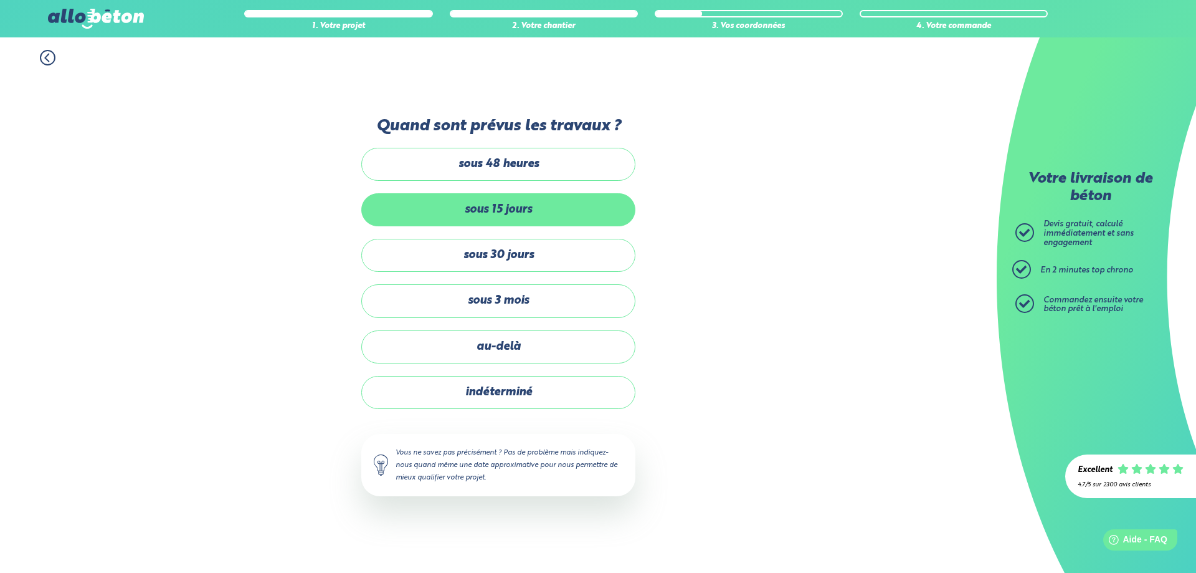
click at [492, 207] on label "sous 15 jours" at bounding box center [498, 209] width 274 height 33
click at [0, 0] on input "sous 15 jours" at bounding box center [0, 0] width 0 height 0
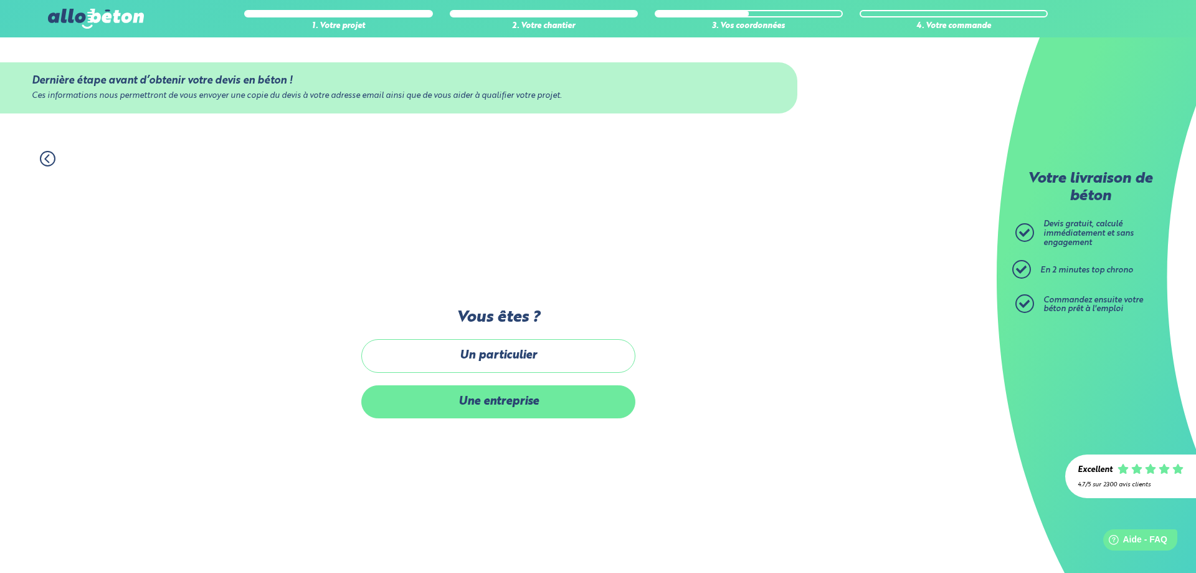
click at [517, 401] on label "Une entreprise" at bounding box center [498, 401] width 274 height 33
click at [0, 0] on input "Une entreprise" at bounding box center [0, 0] width 0 height 0
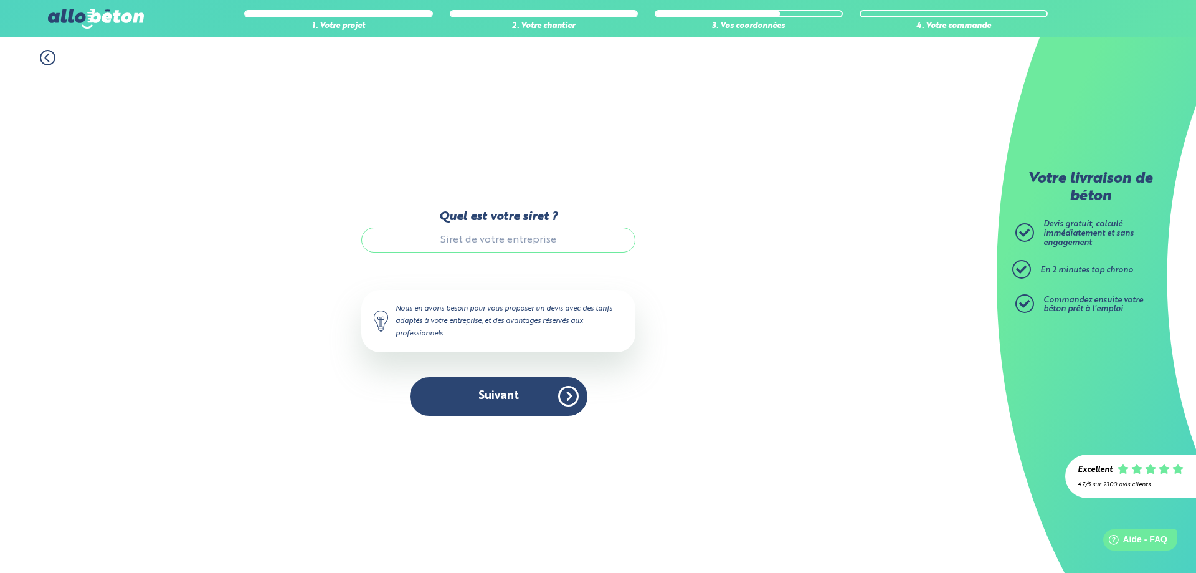
click at [470, 245] on input "Quel est votre siret ?" at bounding box center [498, 239] width 274 height 25
click at [510, 241] on input "Quel est votre siret ?" at bounding box center [498, 239] width 274 height 25
paste input "947 709 135 00018"
type input "947 709 135 00018"
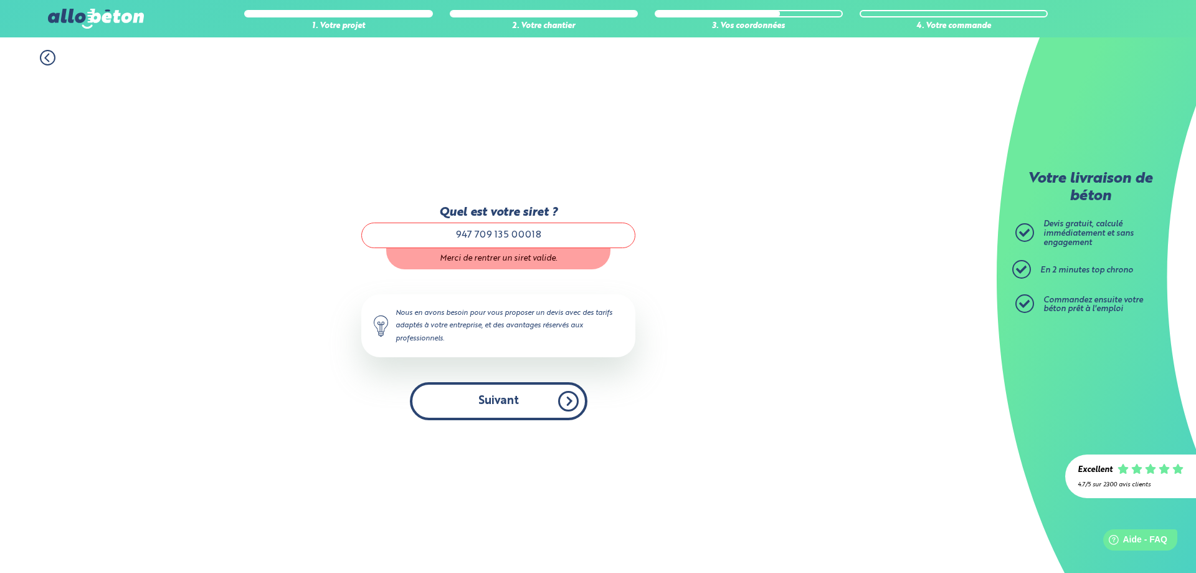
click at [525, 414] on button "Suivant" at bounding box center [499, 401] width 178 height 38
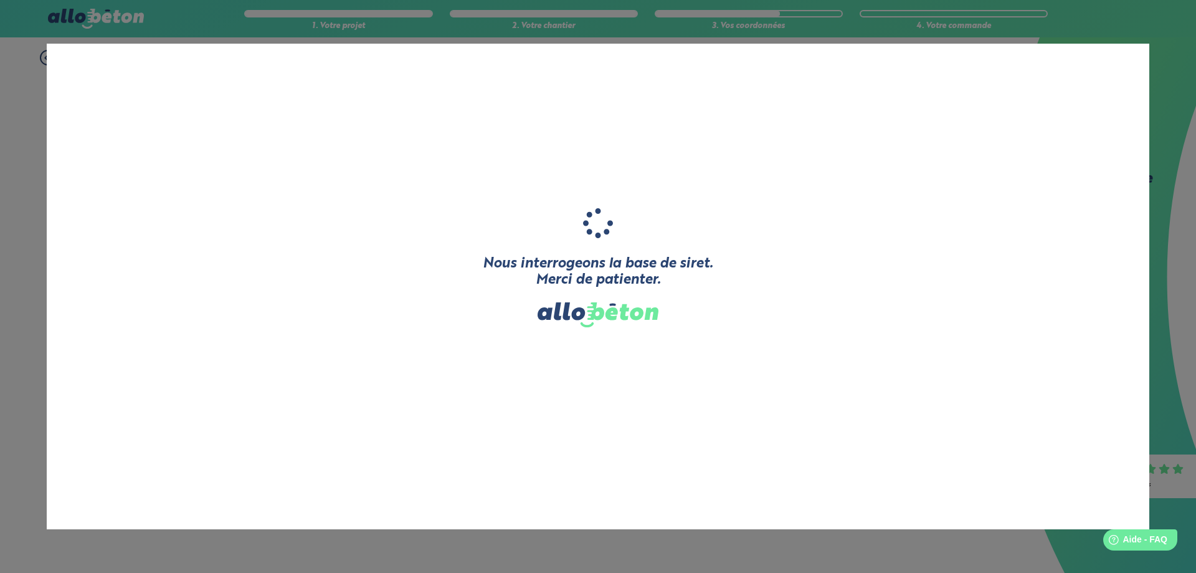
type input "[ND]"
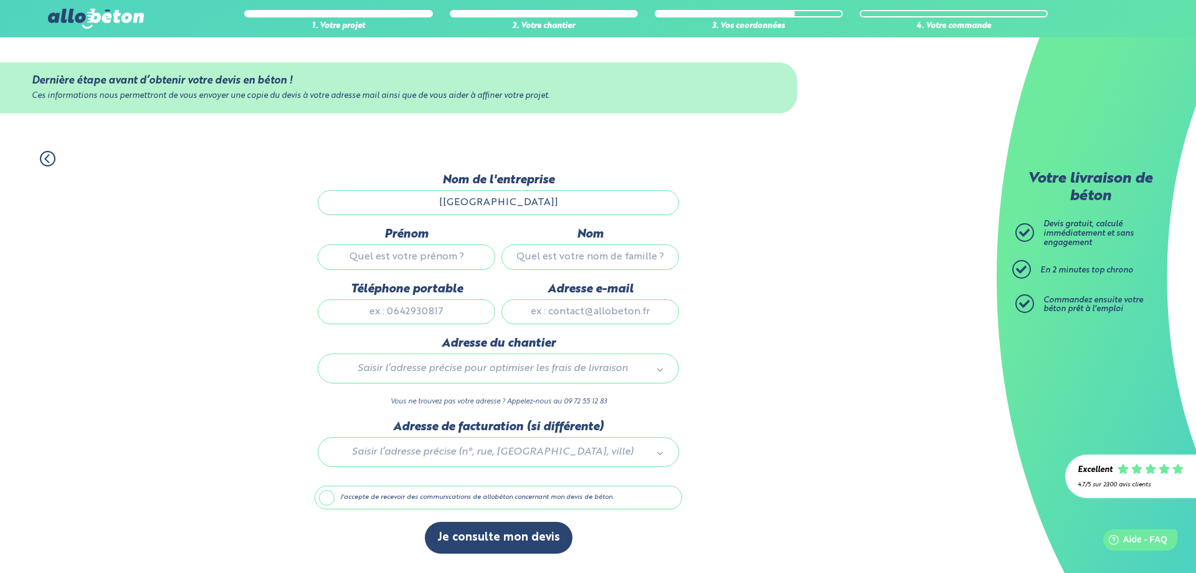
click at [422, 252] on input "Prénom" at bounding box center [407, 256] width 178 height 25
type input "Mohammed"
type input "CHIADMI"
type input "0757574307"
type input "A2P.renov@gmail.com"
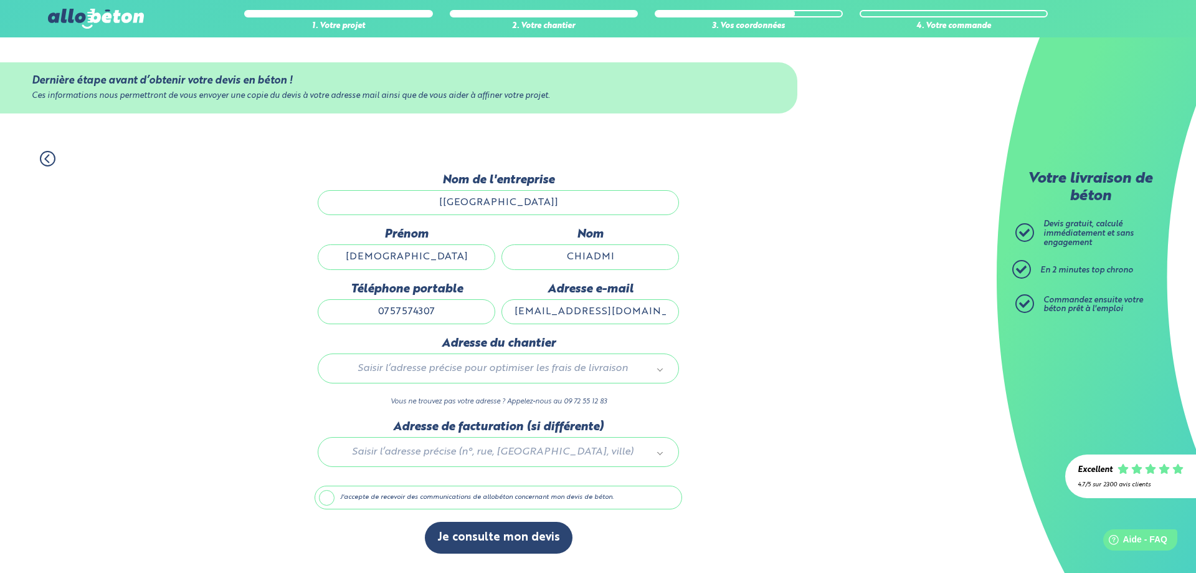
type input "BUREAU"
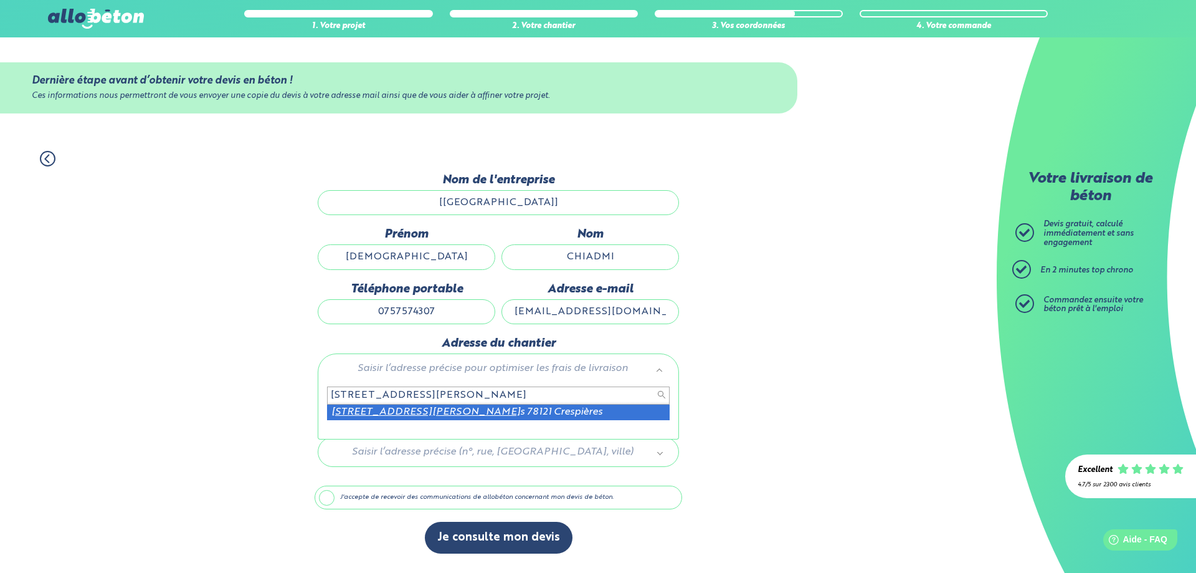
type input "20 rue michel desjoui"
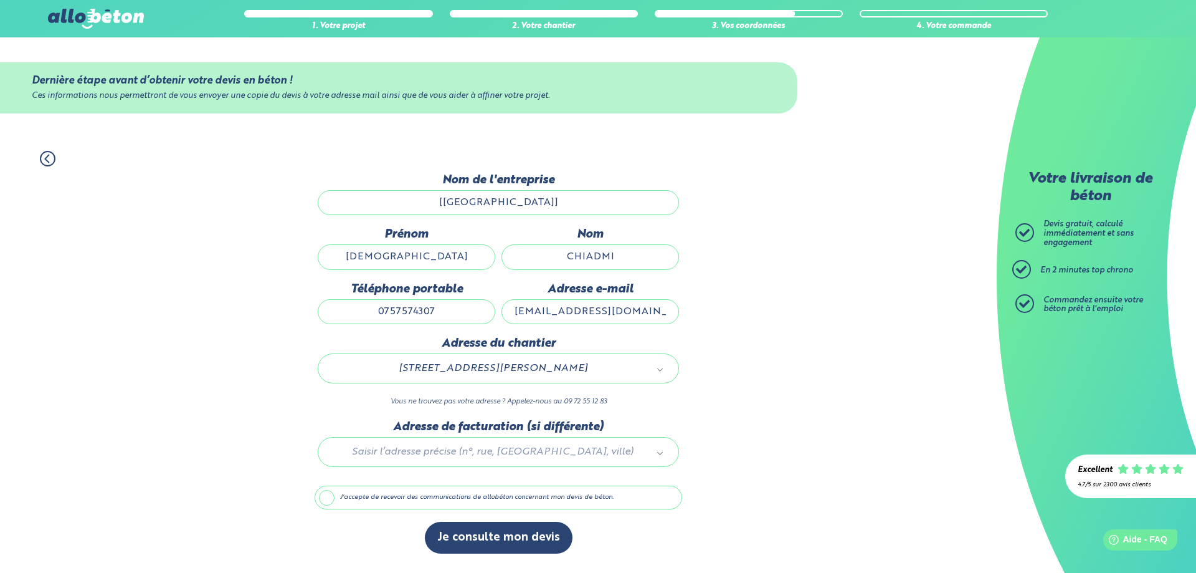
click at [480, 444] on div at bounding box center [499, 449] width 368 height 59
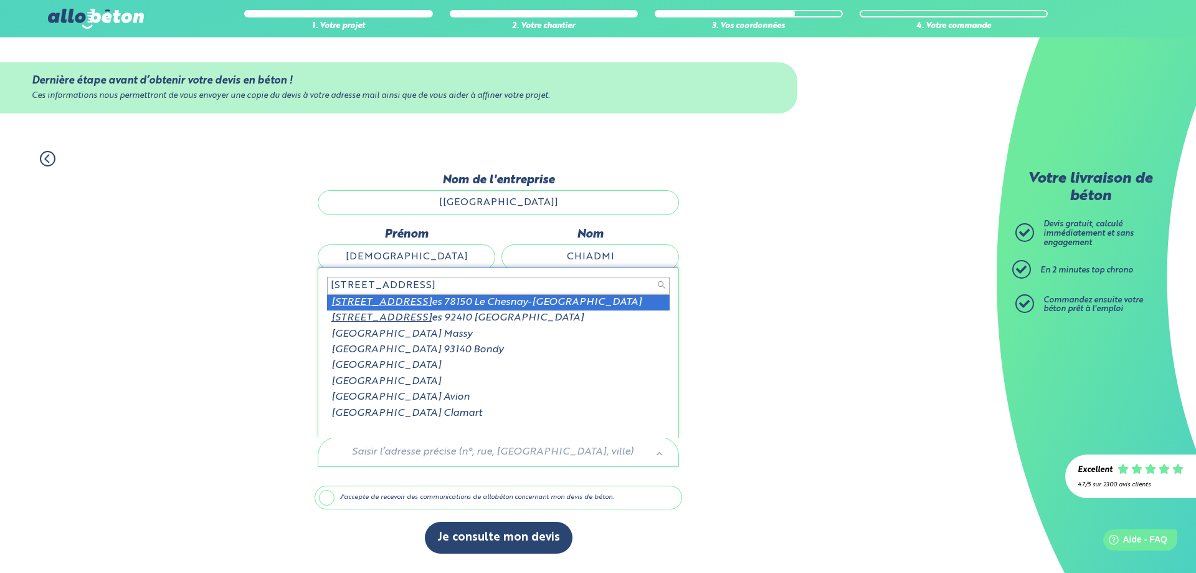
type input "163 rue de versaill"
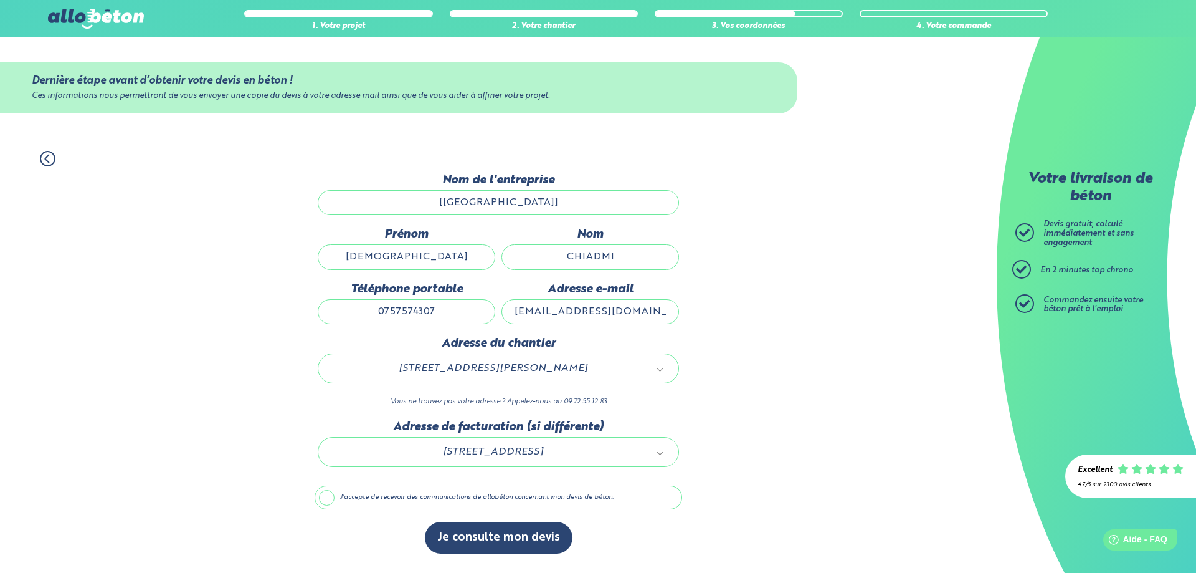
drag, startPoint x: 320, startPoint y: 495, endPoint x: 329, endPoint y: 495, distance: 8.7
click at [320, 495] on label "J'accepte de recevoir des communications de allobéton concernant mon devis de b…" at bounding box center [499, 497] width 368 height 24
click at [0, 0] on input "J'accepte de recevoir des communications de allobéton concernant mon devis de b…" at bounding box center [0, 0] width 0 height 0
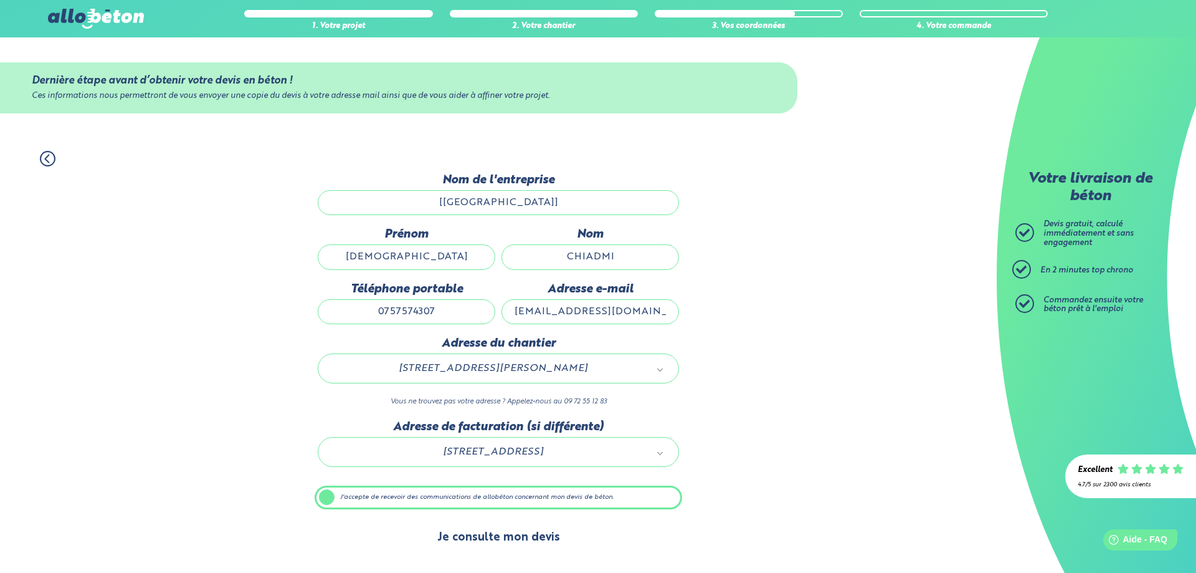
click at [506, 529] on button "Je consulte mon devis" at bounding box center [499, 538] width 148 height 32
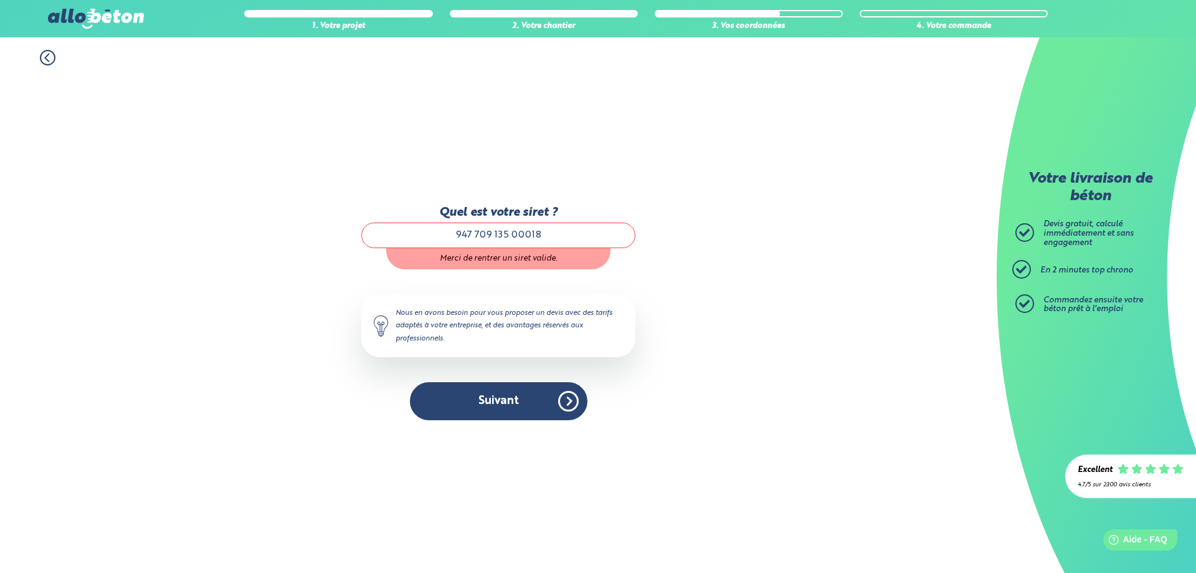
click at [494, 230] on input "947 709 135 00018" at bounding box center [498, 234] width 274 height 25
click at [512, 232] on input "947 709135 00018" at bounding box center [498, 234] width 274 height 25
click at [474, 229] on input "947 70913500018" at bounding box center [498, 234] width 274 height 25
click at [477, 229] on input "947 70913500018" at bounding box center [498, 234] width 274 height 25
type input "94770913500018"
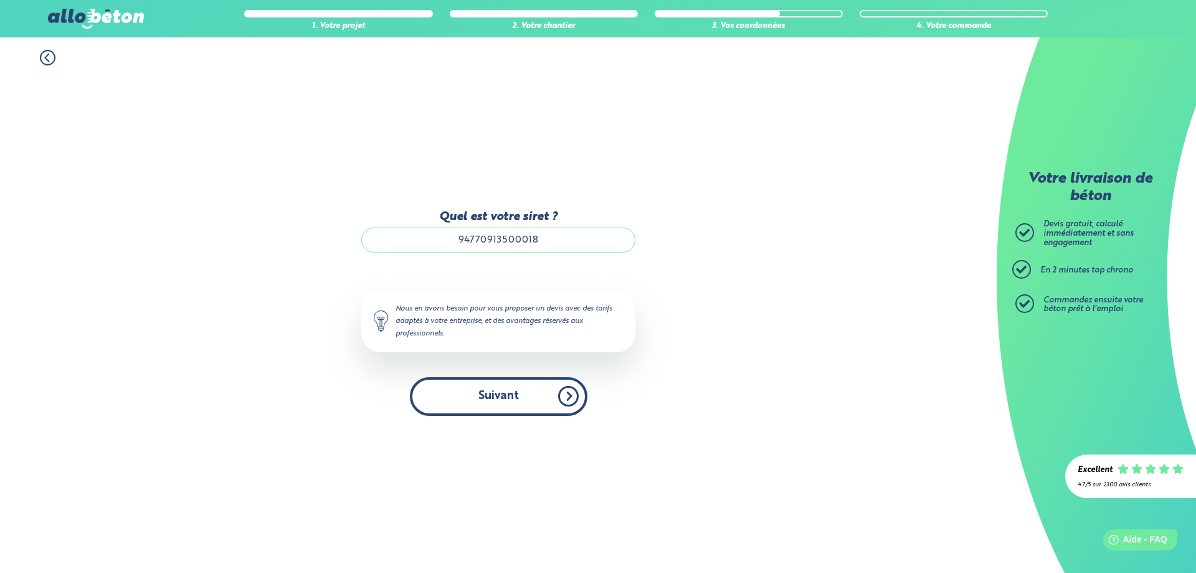
click at [529, 395] on button "Suivant" at bounding box center [499, 396] width 178 height 38
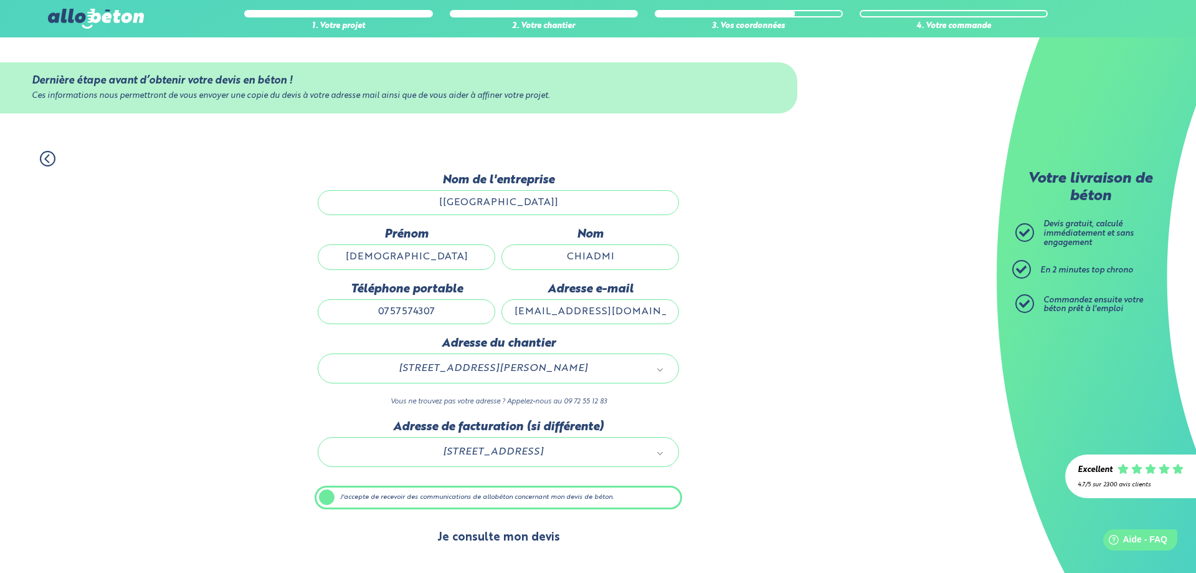
click at [499, 529] on button "Je consulte mon devis" at bounding box center [499, 538] width 148 height 32
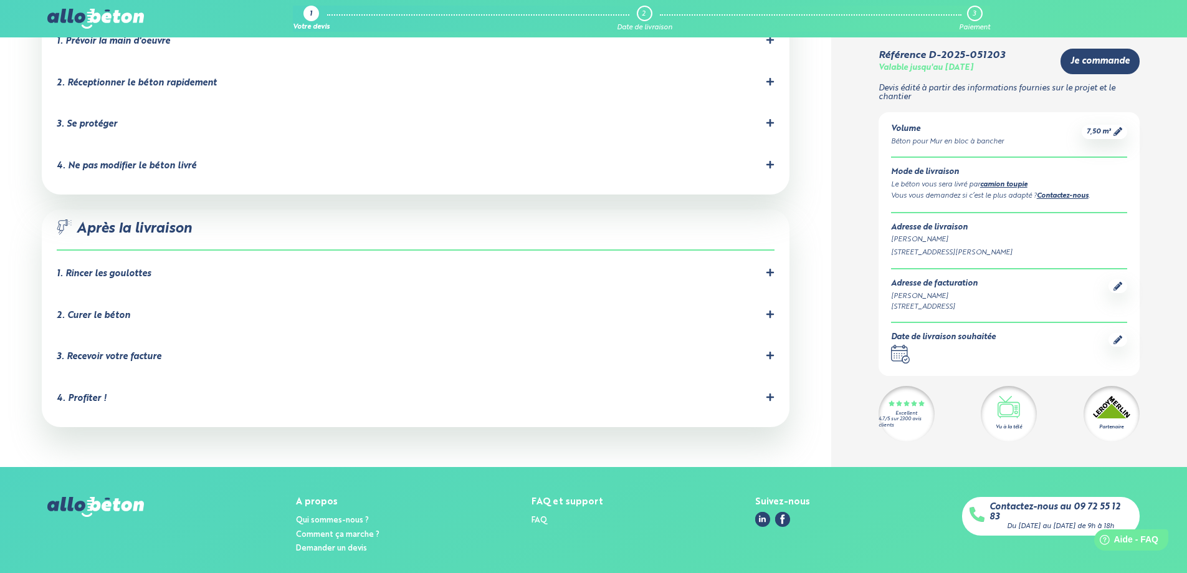
scroll to position [1174, 0]
click at [766, 379] on li "4. Profiter ! Votre béton est coulé, bravo vous pouvez être fier de vous ! N'hé…" at bounding box center [416, 400] width 718 height 42
click at [768, 393] on icon at bounding box center [769, 396] width 7 height 7
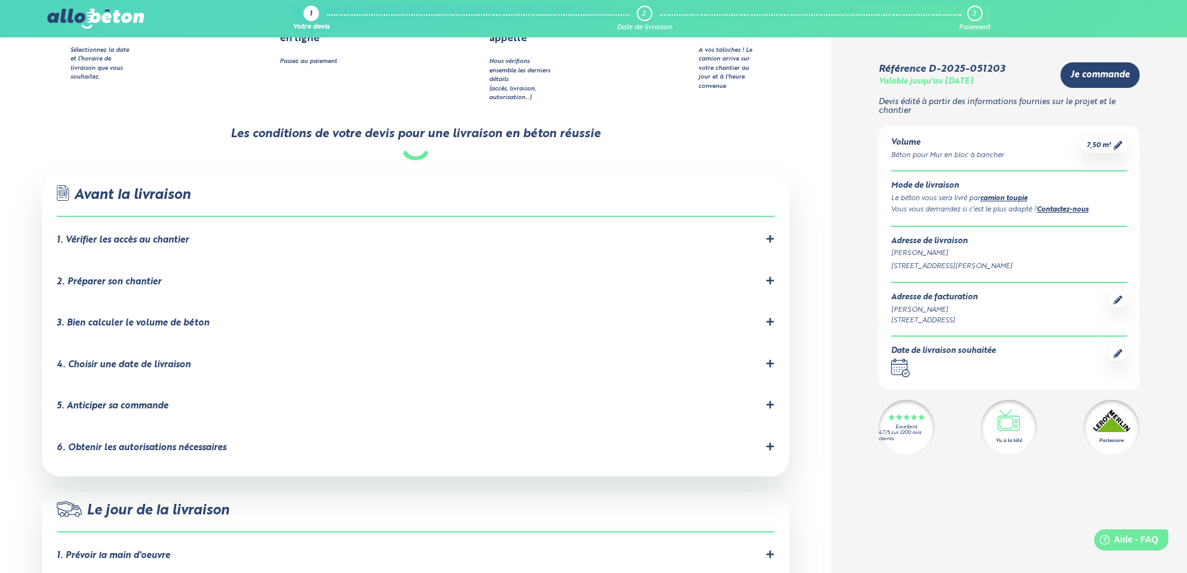
scroll to position [675, 0]
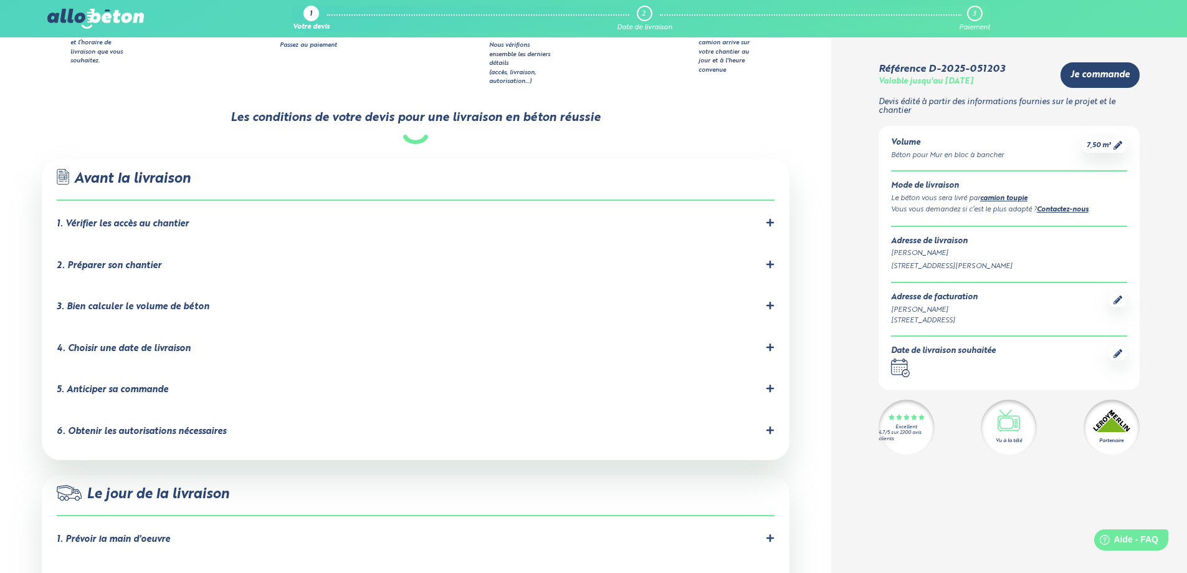
click at [771, 343] on icon at bounding box center [770, 347] width 9 height 9
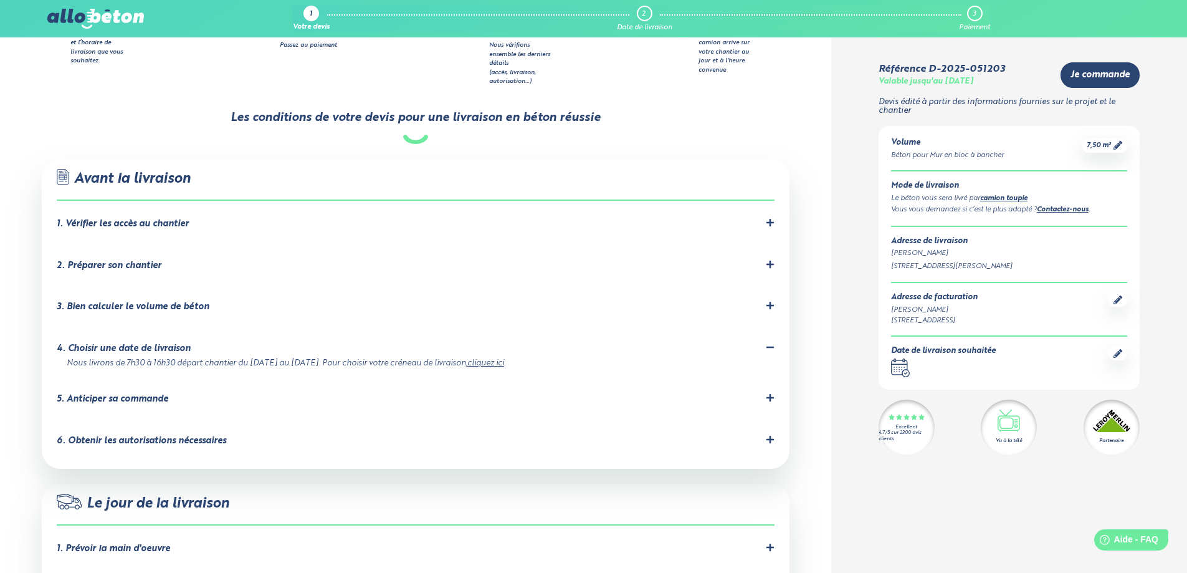
click at [486, 359] on link "cliquez ici" at bounding box center [485, 363] width 37 height 8
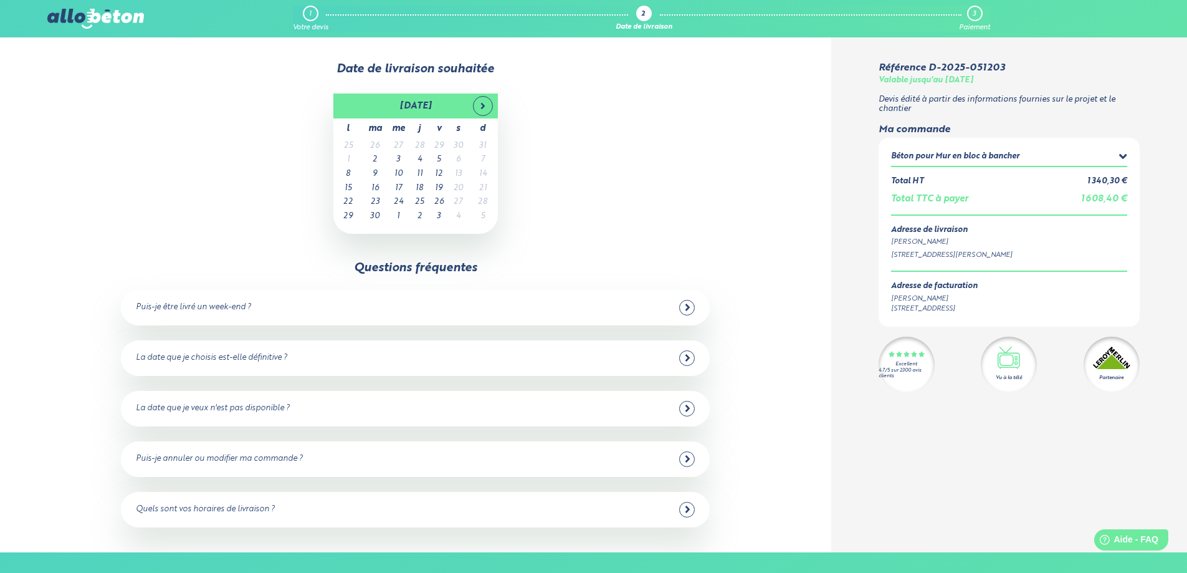
click at [686, 311] on icon at bounding box center [688, 307] width 6 height 11
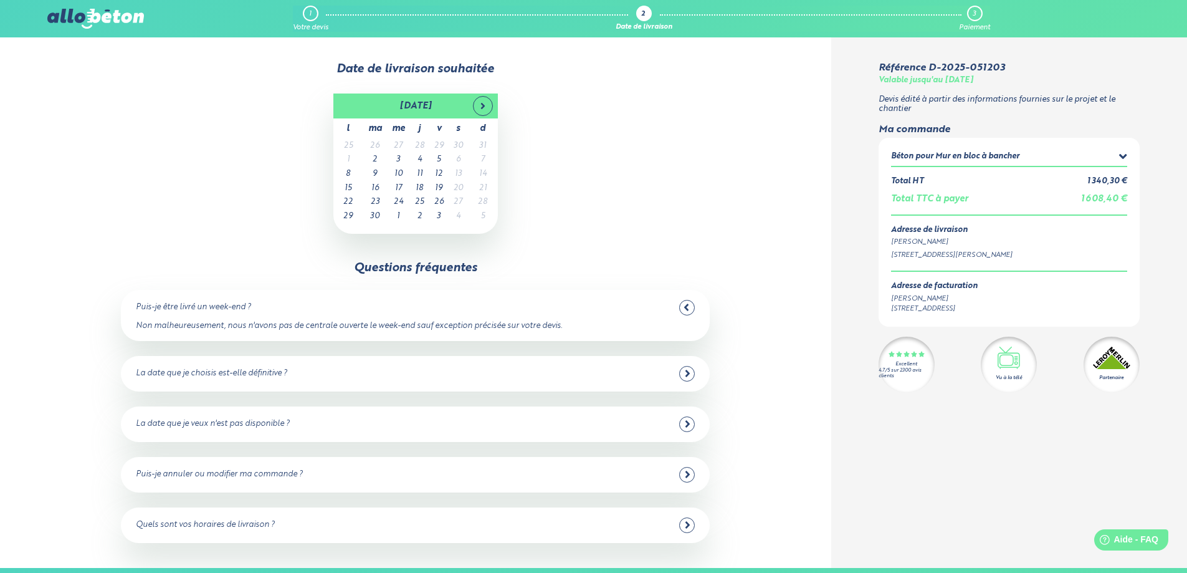
click at [687, 373] on icon at bounding box center [688, 373] width 6 height 11
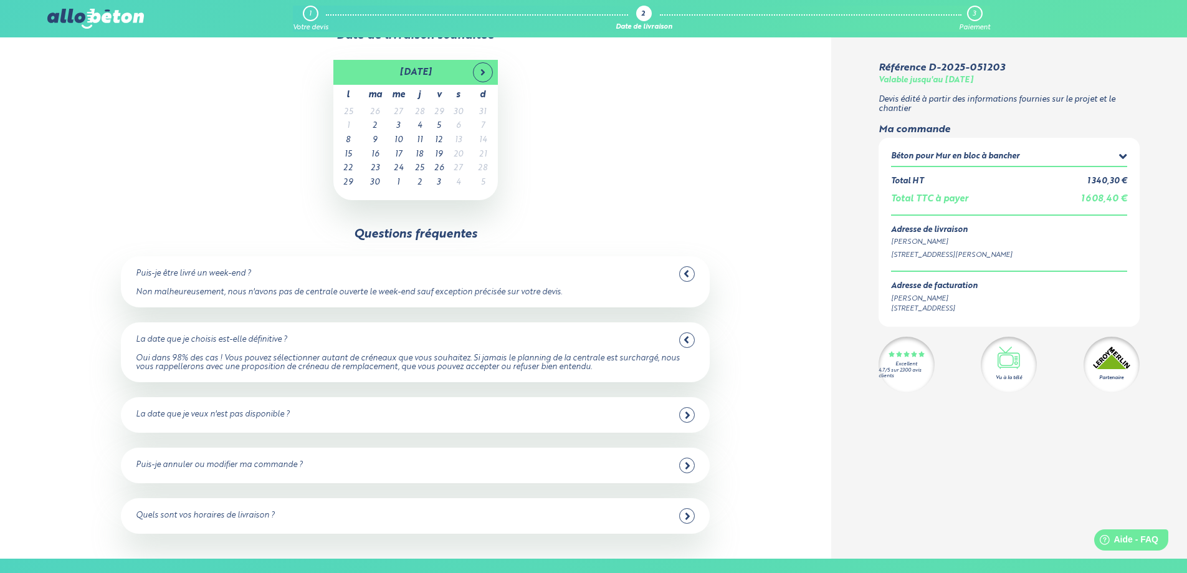
scroll to position [62, 0]
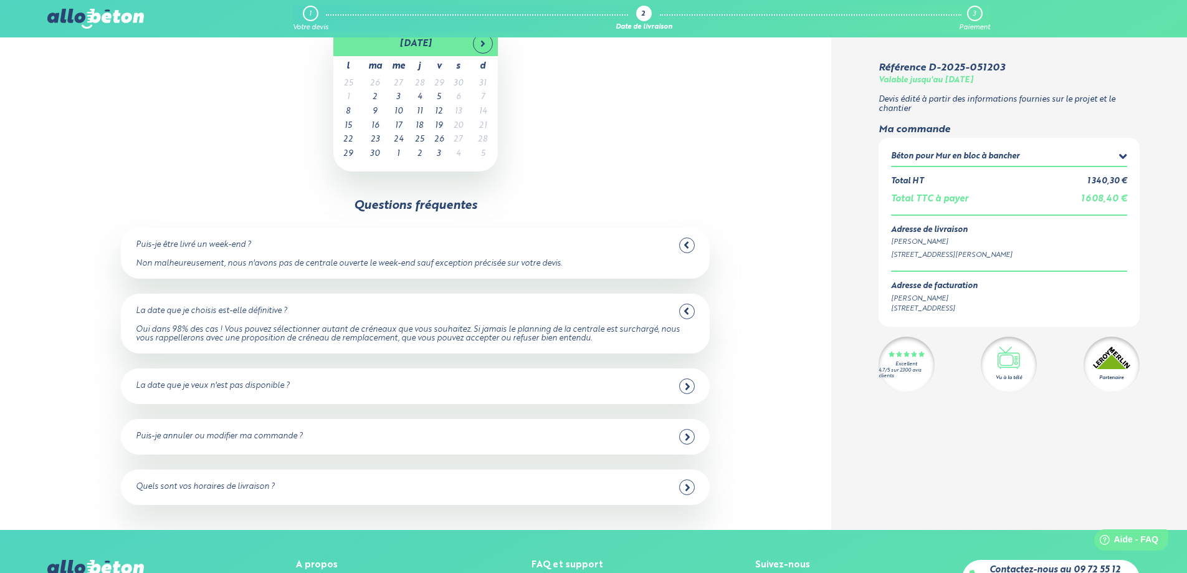
click at [679, 383] on div "La date que je veux n'est pas disponible ?" at bounding box center [415, 386] width 559 height 16
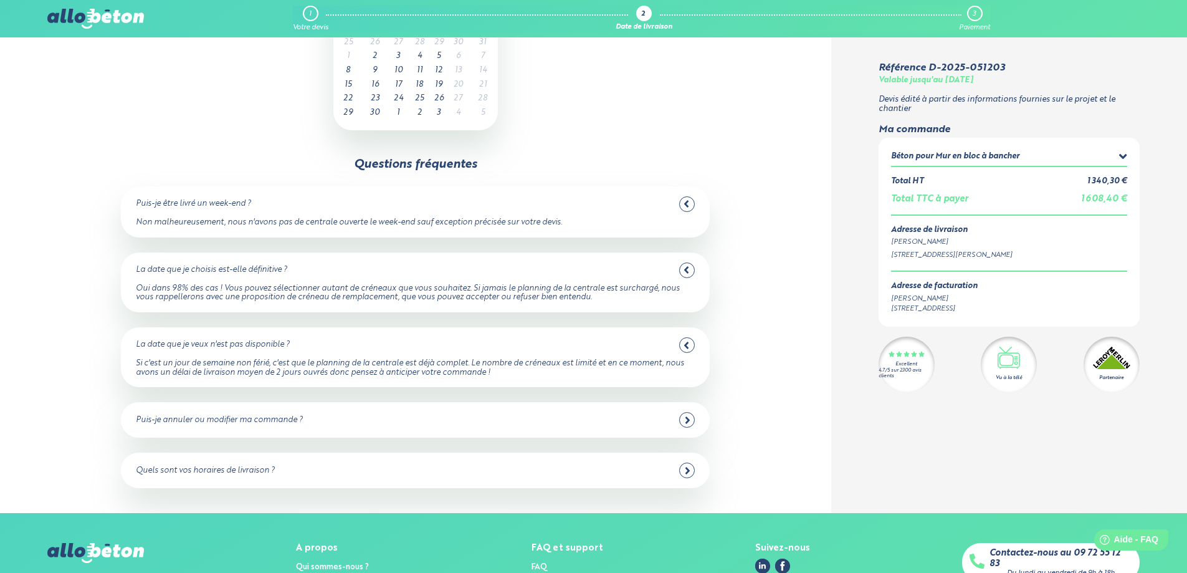
scroll to position [125, 0]
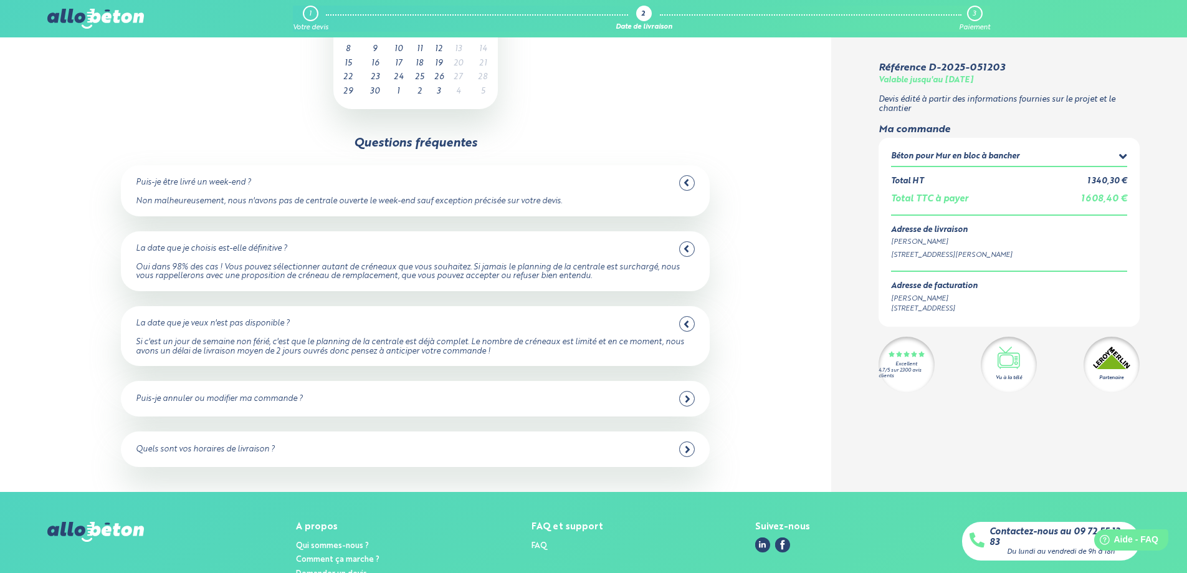
click at [695, 399] on div "Puis-je annuler ou modifier ma commande ?" at bounding box center [415, 399] width 559 height 16
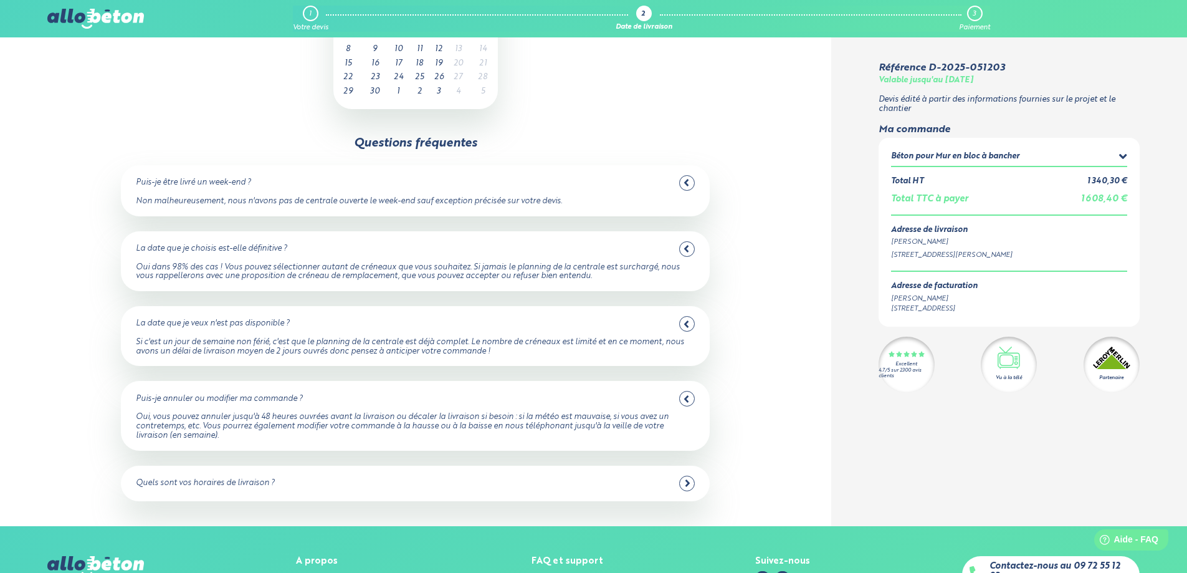
scroll to position [187, 0]
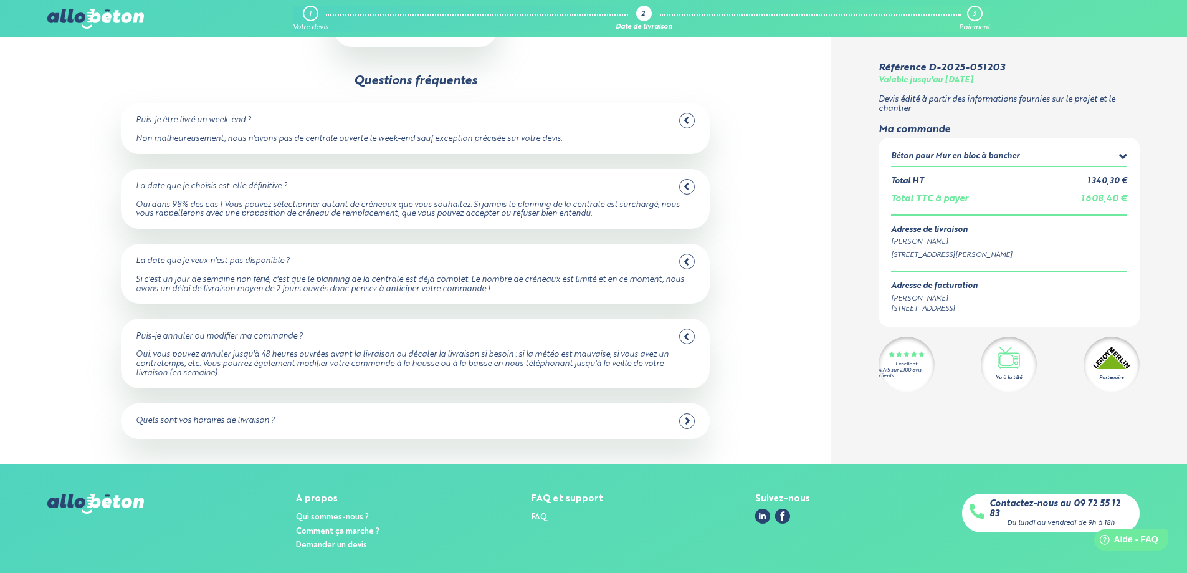
click at [694, 419] on div at bounding box center [687, 421] width 16 height 16
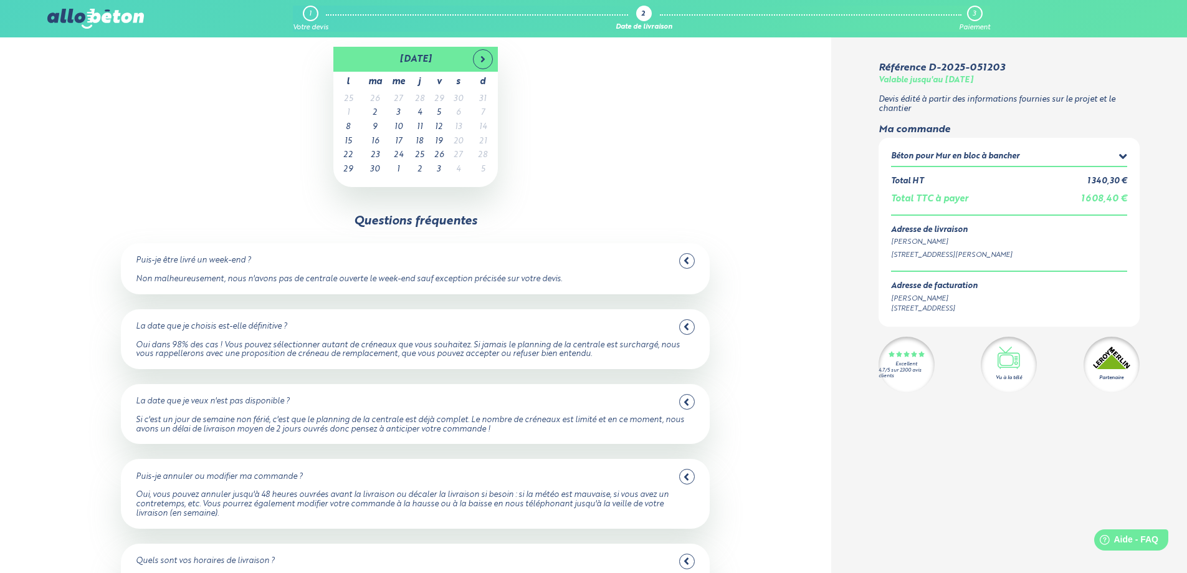
scroll to position [0, 0]
